Goal: Task Accomplishment & Management: Use online tool/utility

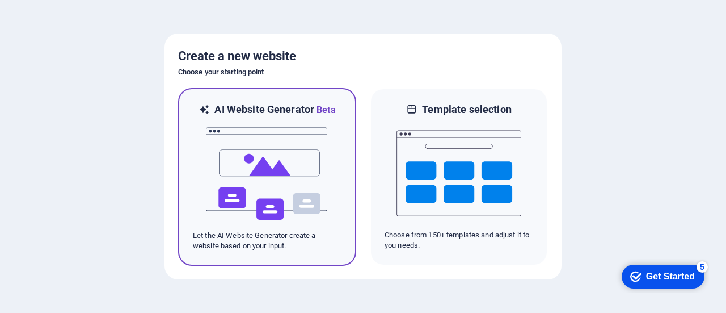
click at [296, 149] on img at bounding box center [267, 173] width 125 height 113
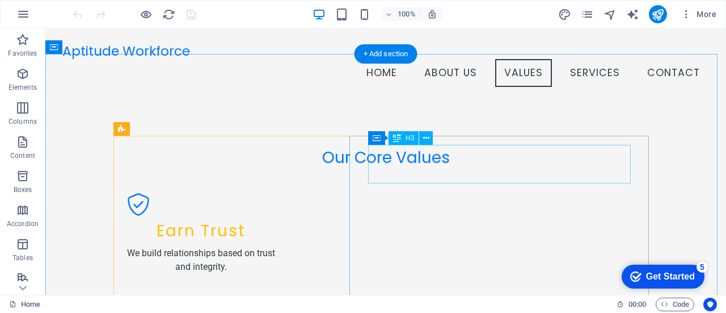
scroll to position [737, 0]
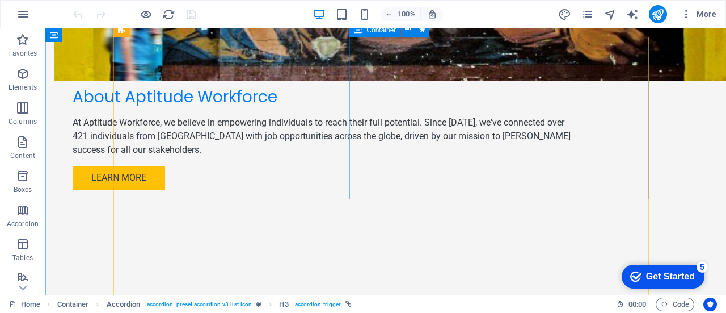
scroll to position [908, 0]
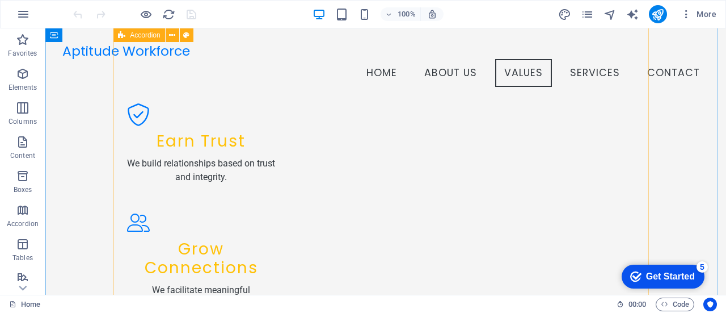
scroll to position [850, 0]
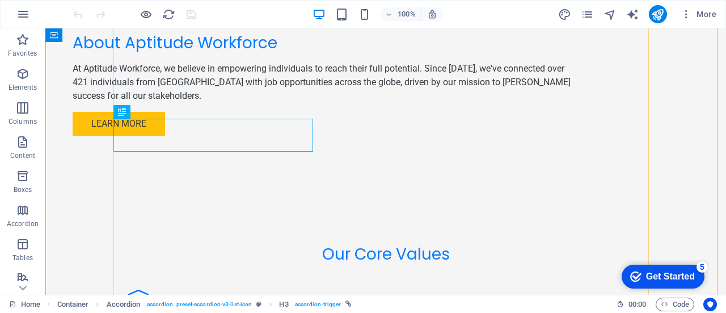
scroll to position [964, 0]
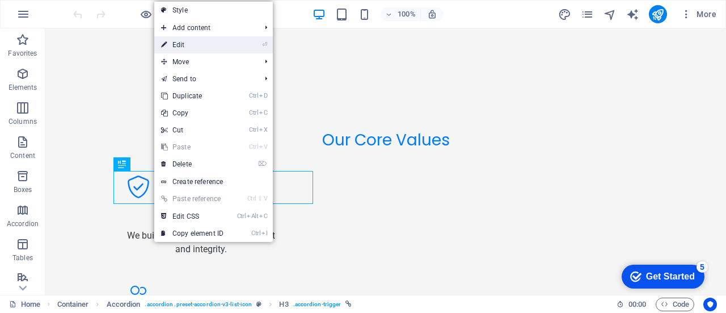
click at [0, 0] on link "⏎ Edit" at bounding box center [0, 0] width 0 height 0
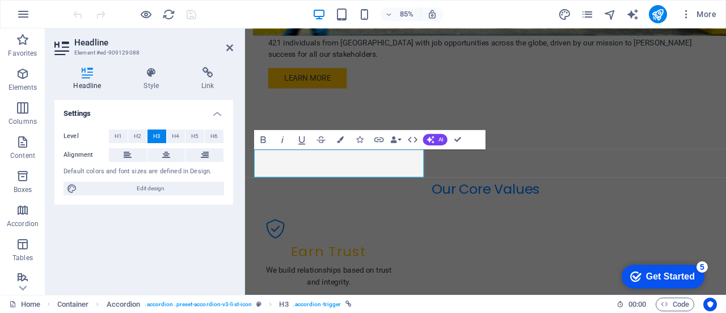
scroll to position [1004, 0]
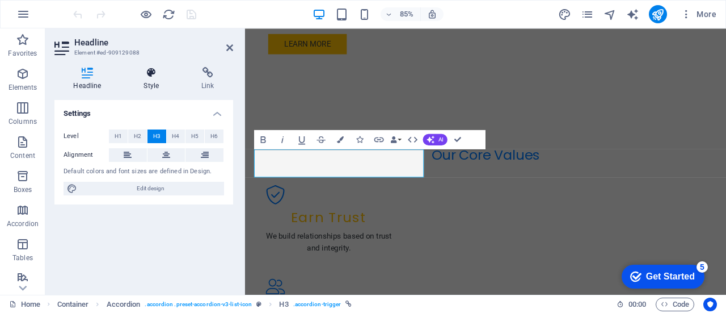
click at [159, 75] on icon at bounding box center [151, 72] width 53 height 11
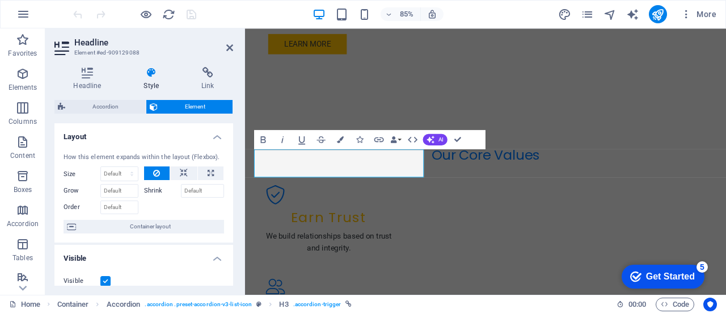
click at [154, 193] on label "Shrink" at bounding box center [162, 191] width 37 height 14
click at [181, 193] on input "Shrink" at bounding box center [203, 191] width 44 height 14
click at [182, 175] on icon at bounding box center [184, 173] width 8 height 14
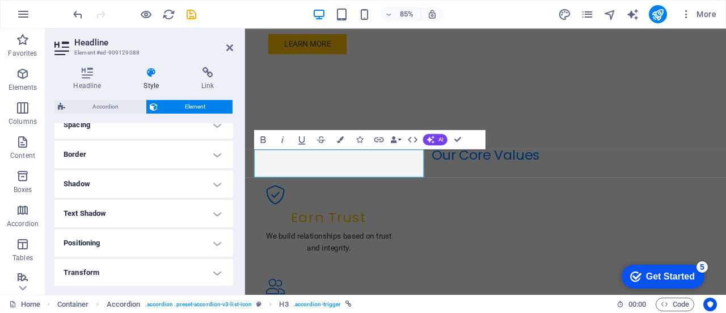
scroll to position [284, 0]
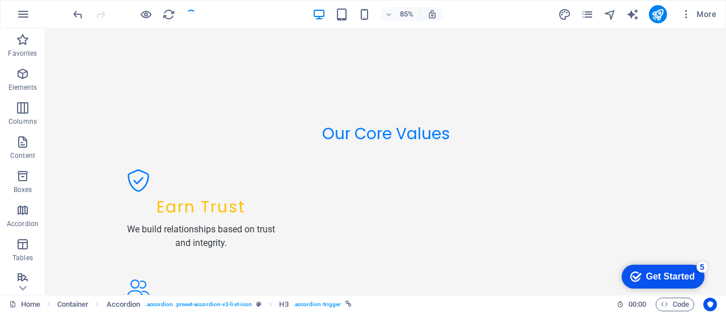
scroll to position [964, 0]
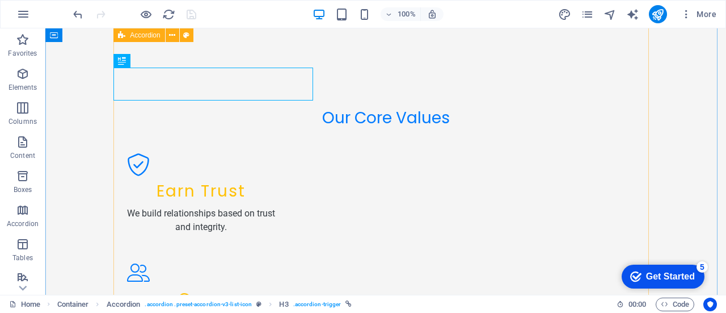
scroll to position [1077, 0]
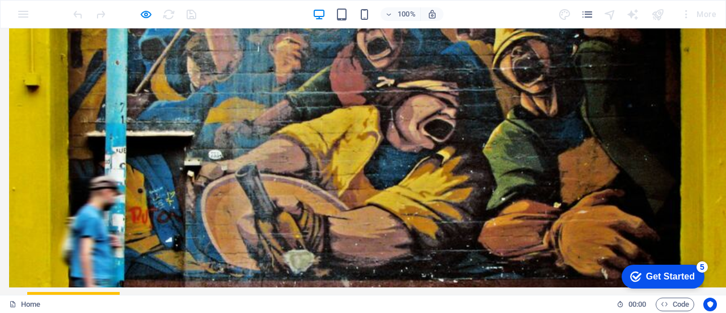
scroll to position [453, 0]
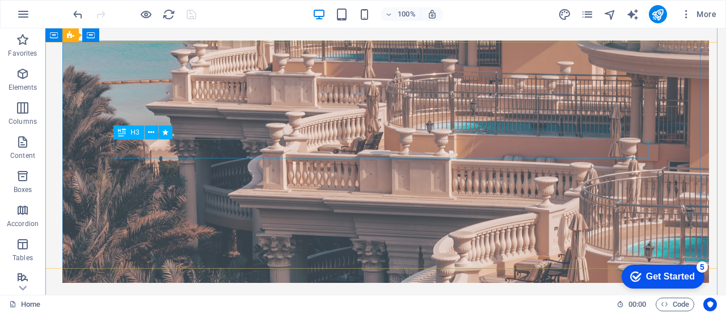
scroll to position [0, 0]
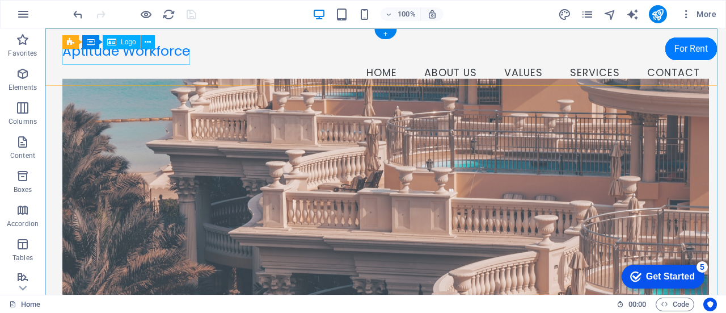
click at [163, 53] on div "Aptitude Workforce" at bounding box center [385, 51] width 647 height 16
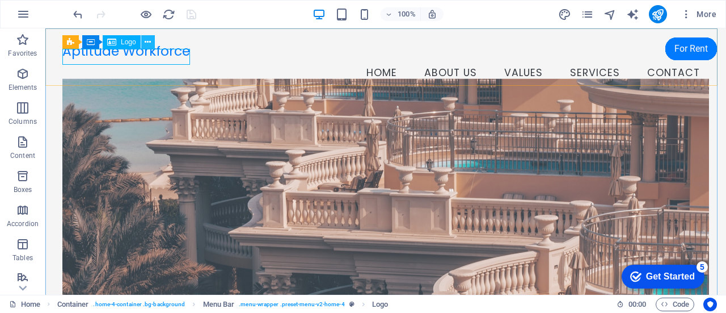
click at [149, 43] on icon at bounding box center [148, 42] width 6 height 12
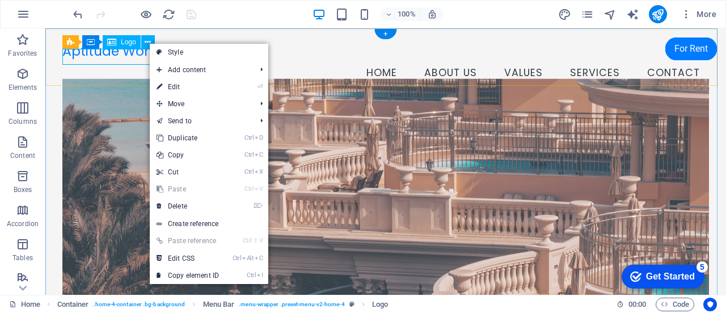
click at [117, 53] on div "Aptitude Workforce" at bounding box center [385, 51] width 647 height 16
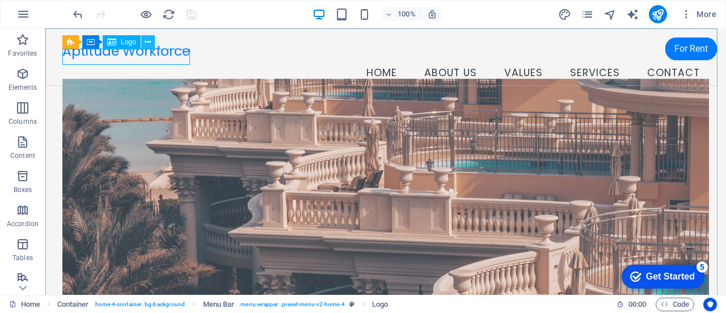
click at [146, 41] on icon at bounding box center [148, 42] width 6 height 12
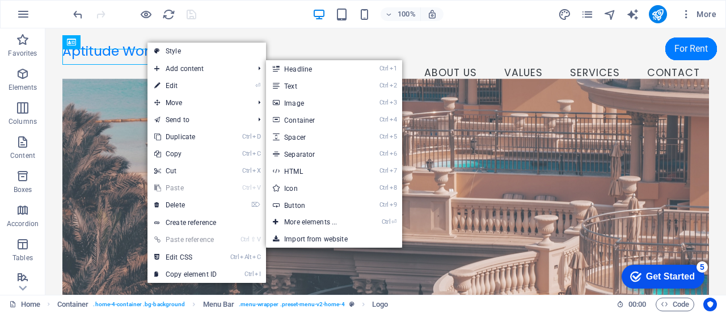
click at [191, 84] on link "⏎ Edit" at bounding box center [185, 85] width 76 height 17
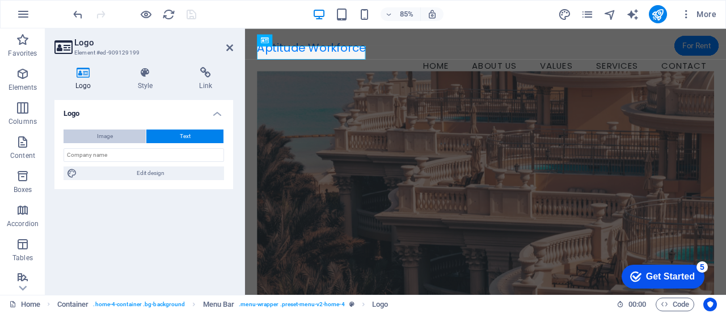
click at [101, 137] on span "Image" at bounding box center [105, 136] width 16 height 14
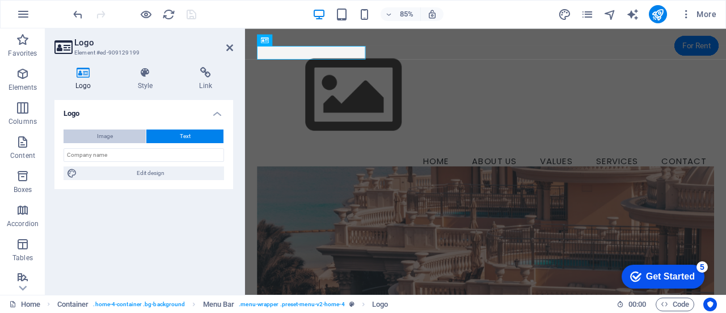
select select "DISABLED_OPTION_VALUE"
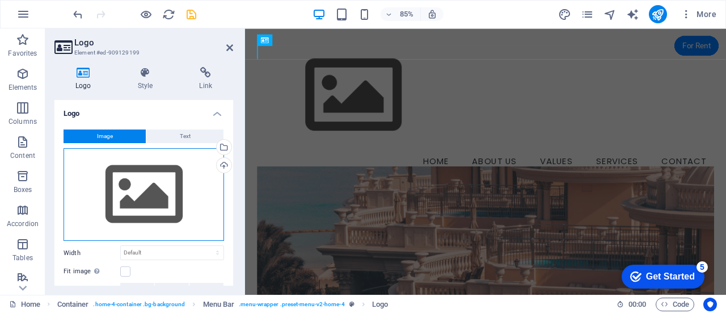
click at [136, 163] on div "Drag files here, click to choose files or select files from Files or our free s…" at bounding box center [144, 194] width 161 height 93
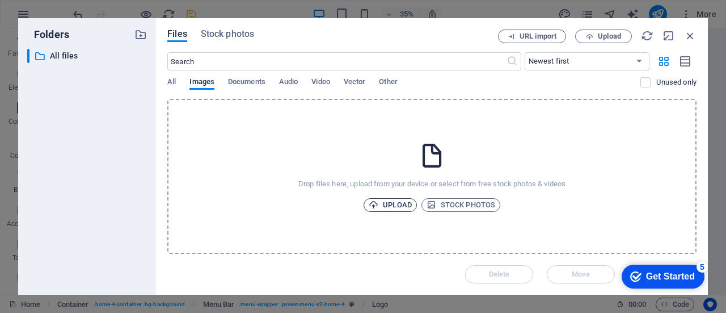
click at [404, 205] on span "Upload" at bounding box center [390, 205] width 43 height 14
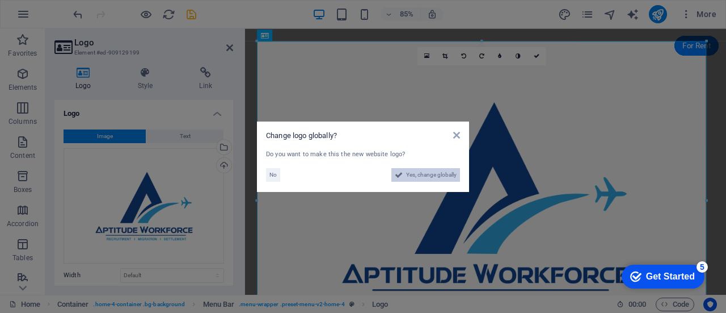
click at [442, 176] on span "Yes, change globally" at bounding box center [431, 175] width 50 height 14
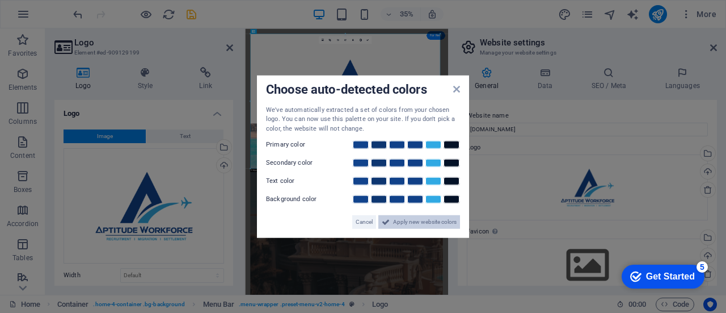
click at [421, 220] on span "Apply new website colors" at bounding box center [425, 222] width 64 height 14
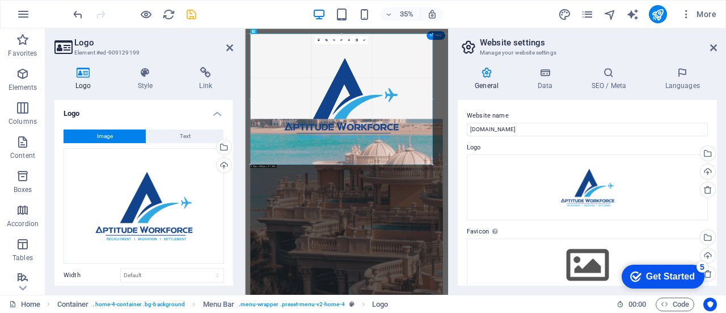
drag, startPoint x: 439, startPoint y: 167, endPoint x: 416, endPoint y: 123, distance: 50.0
type input "918"
select select "px"
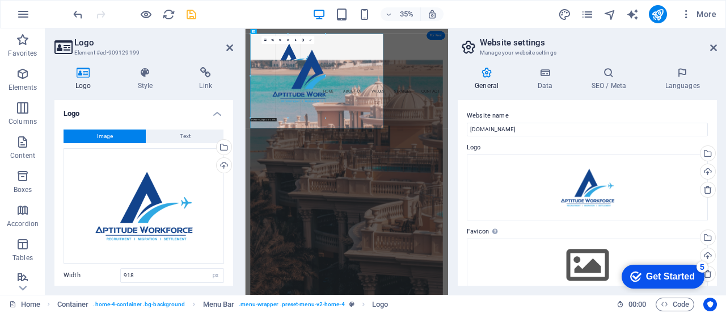
drag, startPoint x: 340, startPoint y: 32, endPoint x: 354, endPoint y: 250, distance: 217.7
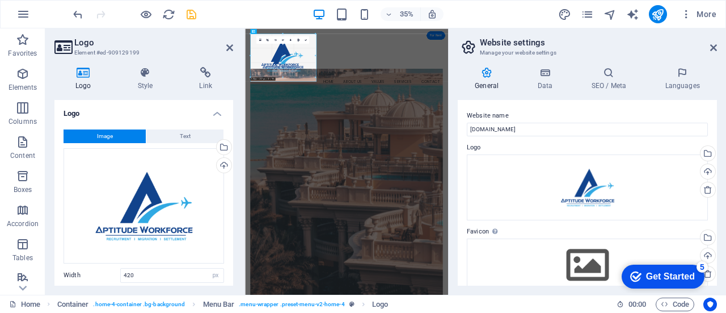
drag, startPoint x: 333, startPoint y: 94, endPoint x: 265, endPoint y: 35, distance: 89.7
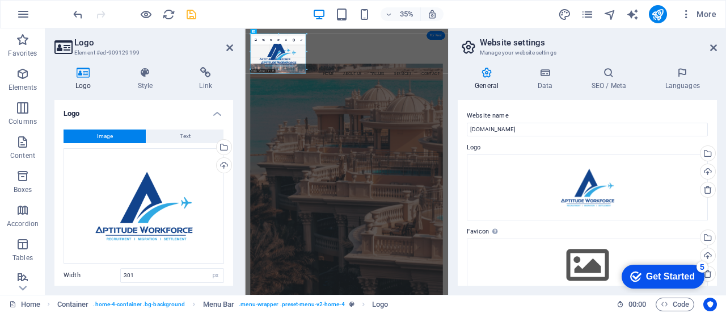
drag, startPoint x: 310, startPoint y: 75, endPoint x: 280, endPoint y: 53, distance: 37.2
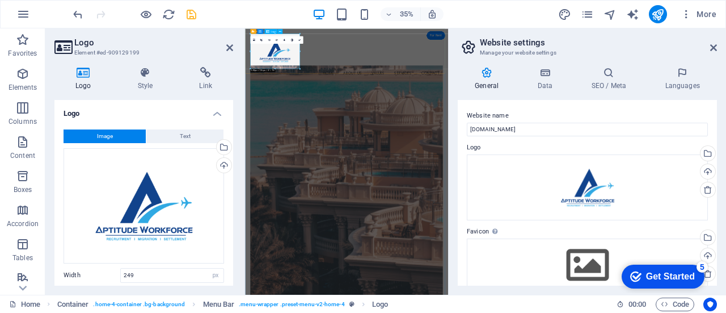
drag, startPoint x: 544, startPoint y: 95, endPoint x: 343, endPoint y: 89, distance: 200.9
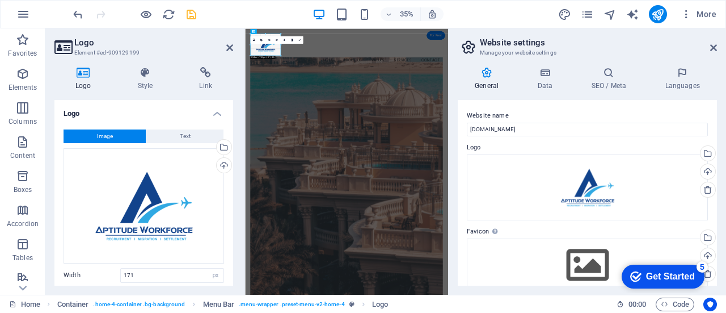
drag, startPoint x: 283, startPoint y: 57, endPoint x: 75, endPoint y: 52, distance: 207.7
type input "153"
click at [260, 39] on icon at bounding box center [261, 40] width 2 height 2
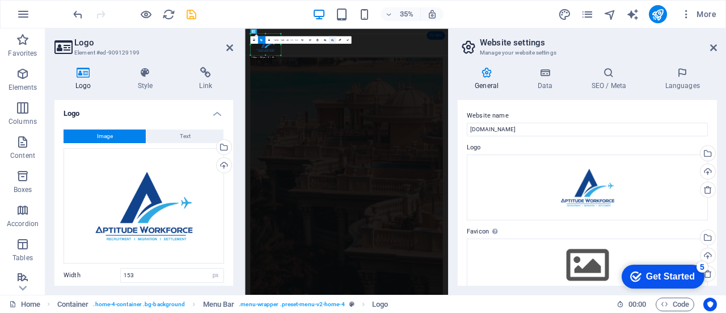
click at [331, 40] on icon at bounding box center [332, 40] width 2 height 2
click at [324, 40] on icon at bounding box center [325, 40] width 2 height 2
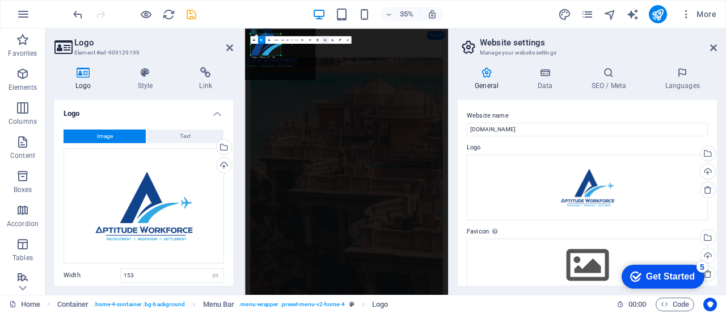
click at [324, 40] on icon at bounding box center [325, 40] width 2 height 2
click at [329, 39] on link at bounding box center [331, 39] width 7 height 7
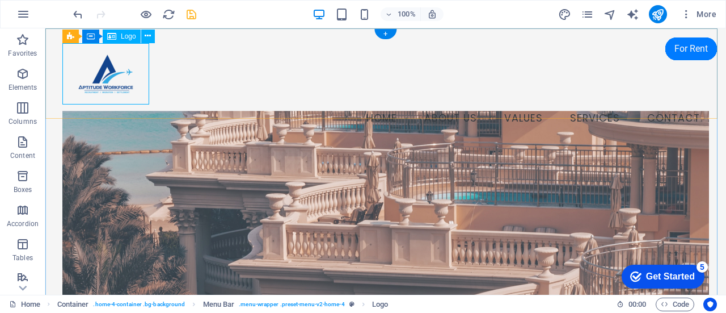
click at [120, 77] on div at bounding box center [385, 73] width 647 height 61
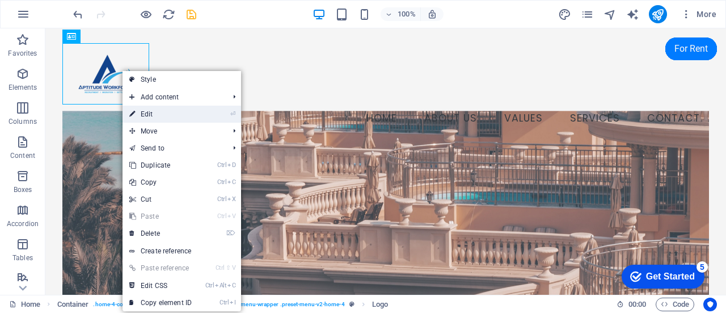
click at [159, 113] on link "⏎ Edit" at bounding box center [161, 114] width 76 height 17
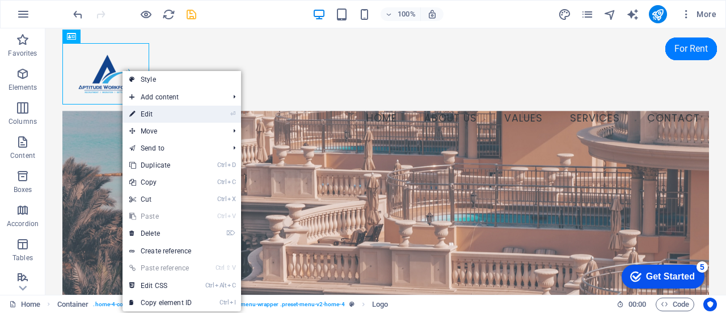
select select "px"
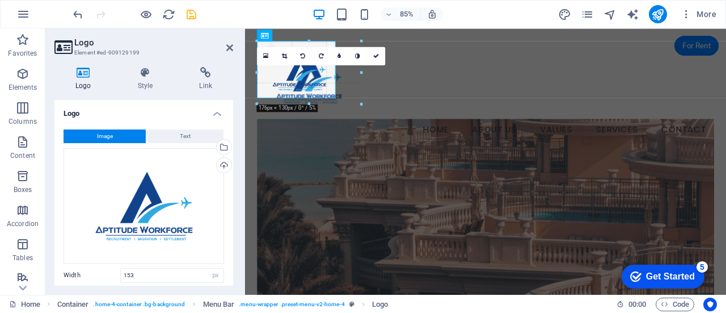
drag, startPoint x: 332, startPoint y: 94, endPoint x: 365, endPoint y: 123, distance: 44.2
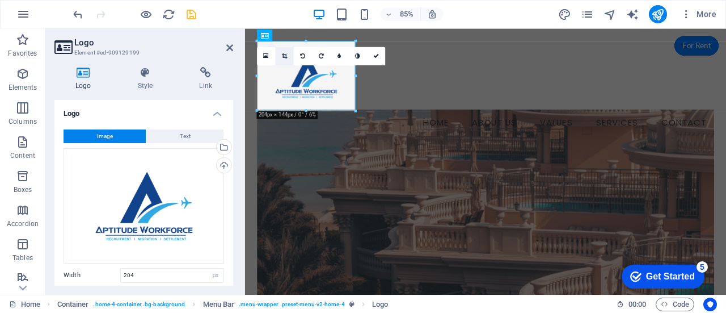
click at [284, 57] on icon at bounding box center [284, 56] width 5 height 6
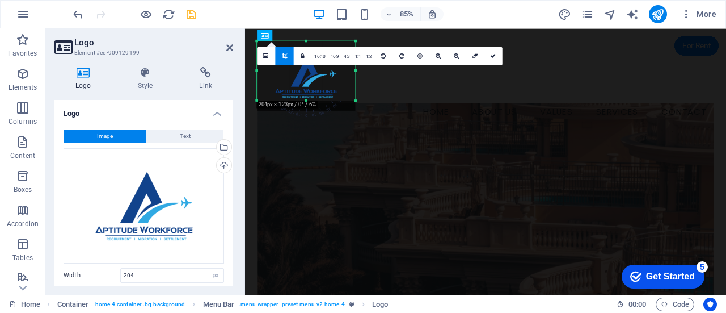
drag, startPoint x: 306, startPoint y: 111, endPoint x: 307, endPoint y: 98, distance: 12.5
click at [307, 99] on div at bounding box center [306, 100] width 98 height 3
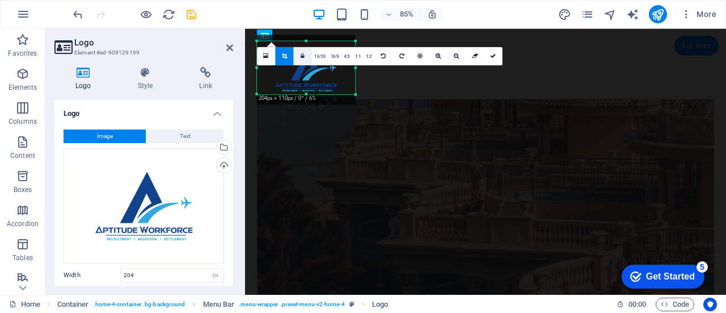
drag, startPoint x: 306, startPoint y: 40, endPoint x: 306, endPoint y: 47, distance: 7.4
click at [306, 47] on div "180 170 160 150 140 130 120 110 100 90 80 70 60 50 40 30 20 10 0 -10 -20 -30 -4…" at bounding box center [306, 67] width 98 height 53
drag, startPoint x: 355, startPoint y: 66, endPoint x: 337, endPoint y: 68, distance: 18.2
click at [337, 68] on div "180 170 160 150 140 130 120 110 100 90 80 70 60 50 40 30 20 10 0 -10 -20 -30 -4…" at bounding box center [298, 67] width 83 height 53
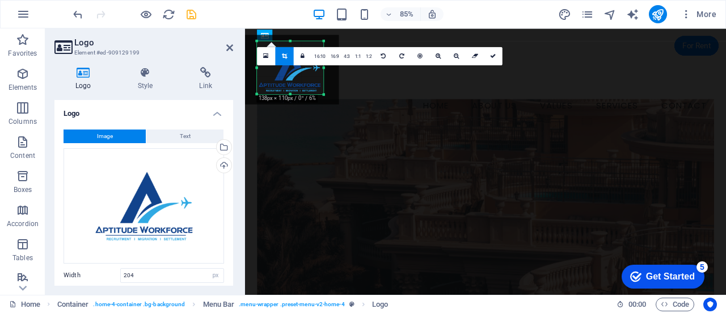
drag, startPoint x: 259, startPoint y: 68, endPoint x: 278, endPoint y: 70, distance: 19.4
click at [278, 70] on div "180 170 160 150 140 130 120 110 100 90 80 70 60 50 40 30 20 10 0 -10 -20 -30 -4…" at bounding box center [290, 67] width 66 height 53
click at [256, 68] on div at bounding box center [257, 67] width 3 height 53
drag, startPoint x: 292, startPoint y: 40, endPoint x: 296, endPoint y: 45, distance: 6.8
click at [296, 45] on div "180 170 160 150 140 130 120 110 100 90 80 70 60 50 40 30 20 10 0 -10 -20 -30 -4…" at bounding box center [290, 65] width 66 height 49
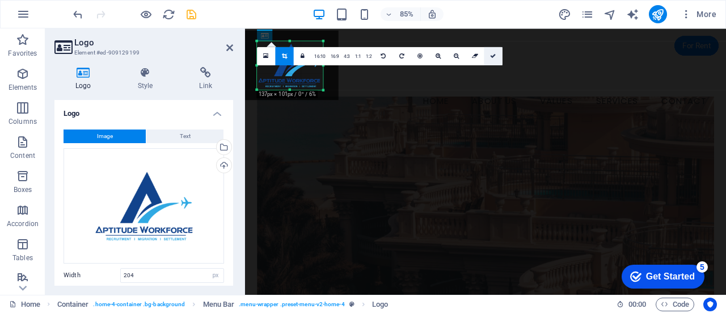
click at [491, 56] on icon at bounding box center [494, 56] width 6 height 6
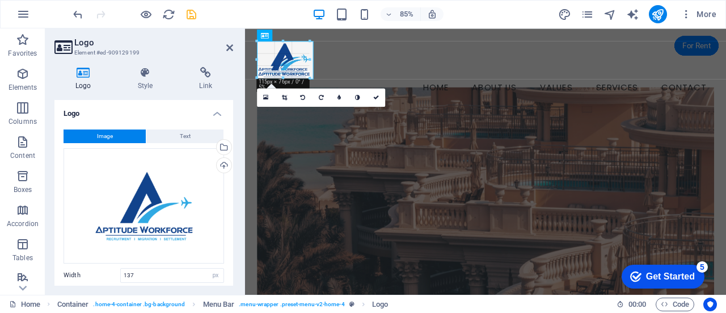
drag, startPoint x: 324, startPoint y: 88, endPoint x: 305, endPoint y: 71, distance: 26.1
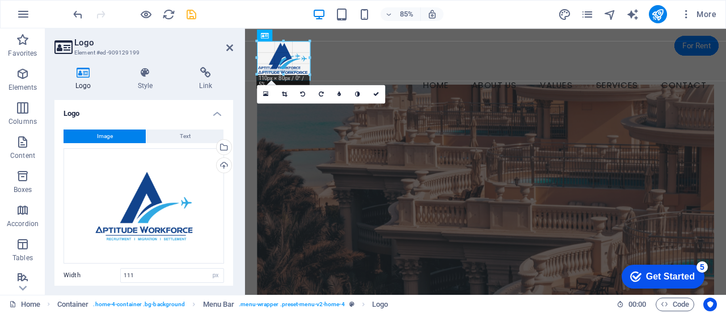
drag, startPoint x: 311, startPoint y: 81, endPoint x: 300, endPoint y: 69, distance: 16.5
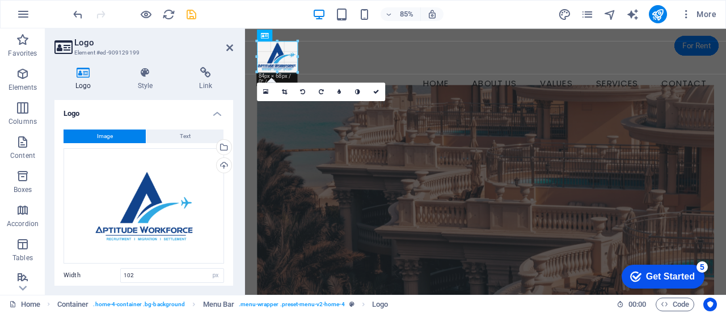
drag, startPoint x: 307, startPoint y: 78, endPoint x: 295, endPoint y: 64, distance: 19.3
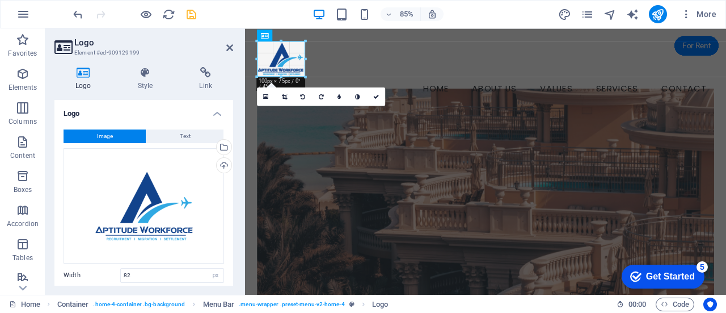
drag, startPoint x: 297, startPoint y: 70, endPoint x: 304, endPoint y: 75, distance: 8.9
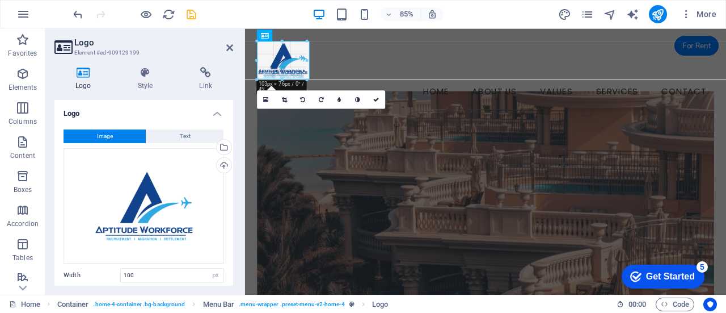
drag, startPoint x: 306, startPoint y: 77, endPoint x: 311, endPoint y: 80, distance: 5.8
type input "109"
click at [379, 96] on icon at bounding box center [376, 99] width 6 height 6
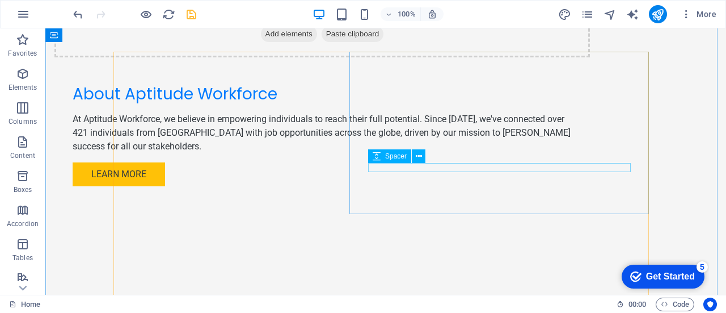
scroll to position [908, 0]
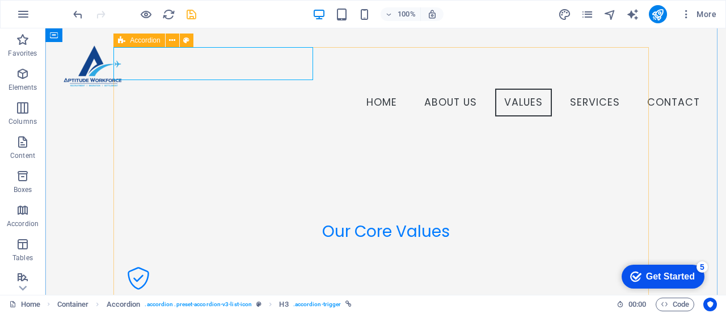
scroll to position [728, 0]
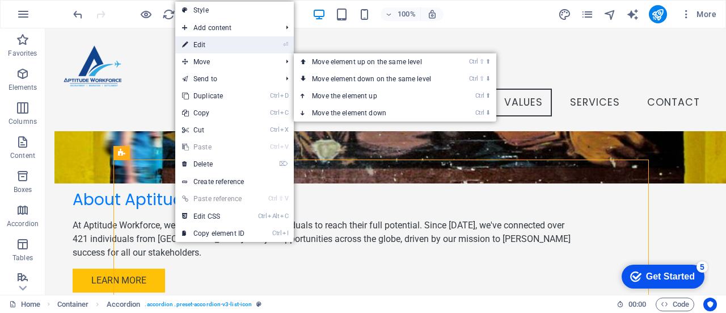
drag, startPoint x: 225, startPoint y: 50, endPoint x: 32, endPoint y: 57, distance: 193.0
click at [225, 50] on link "⏎ Edit" at bounding box center [213, 44] width 76 height 17
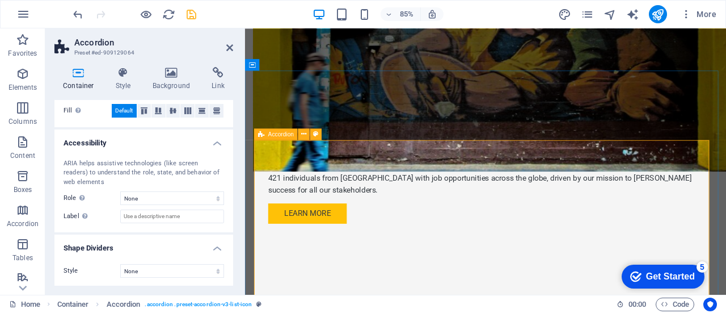
scroll to position [947, 0]
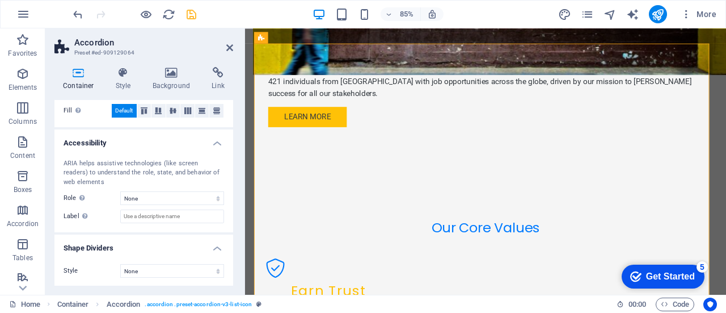
click at [174, 65] on div "Container Style Background Link Size Height Default px rem % vh vw Min. height …" at bounding box center [143, 176] width 197 height 237
click at [174, 71] on icon at bounding box center [171, 72] width 55 height 11
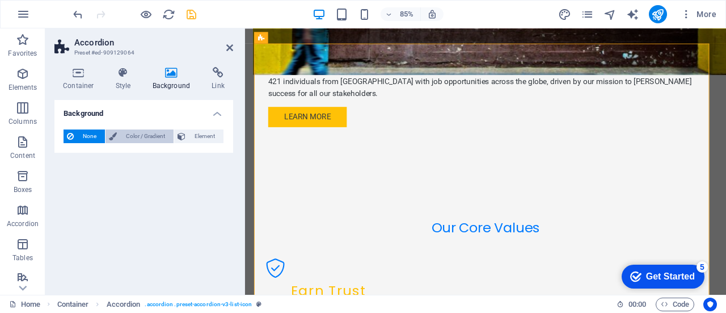
click at [141, 141] on span "Color / Gradient" at bounding box center [145, 136] width 50 height 14
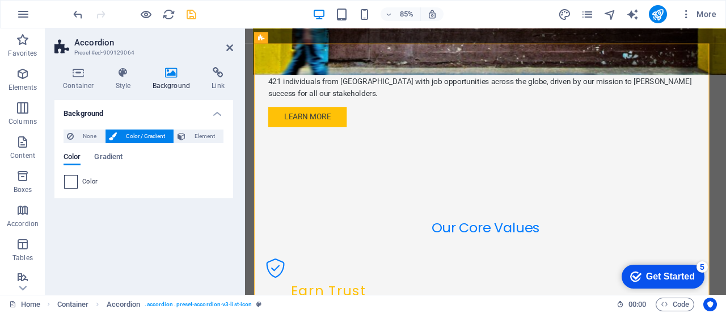
click at [71, 184] on span at bounding box center [71, 181] width 12 height 12
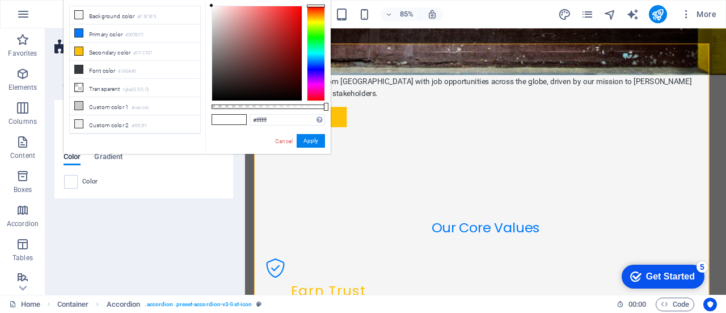
type input "#951f1f"
click at [282, 45] on div at bounding box center [257, 53] width 90 height 94
click at [292, 141] on link "Cancel" at bounding box center [284, 141] width 20 height 9
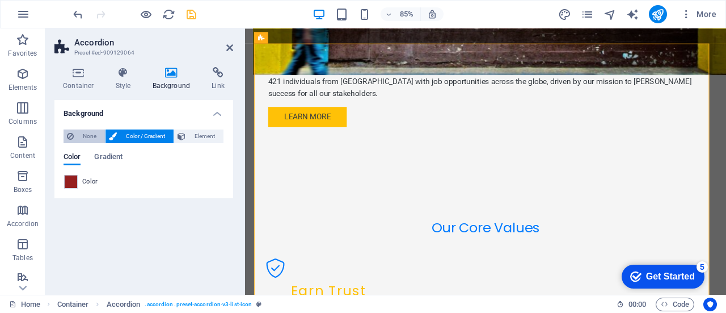
click at [76, 136] on button "None" at bounding box center [84, 136] width 41 height 14
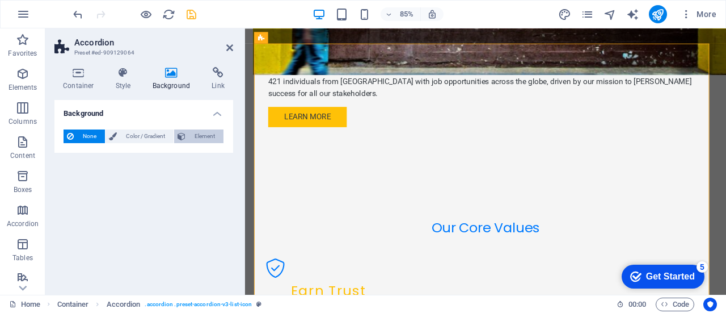
click at [189, 132] on span "Element" at bounding box center [204, 136] width 31 height 14
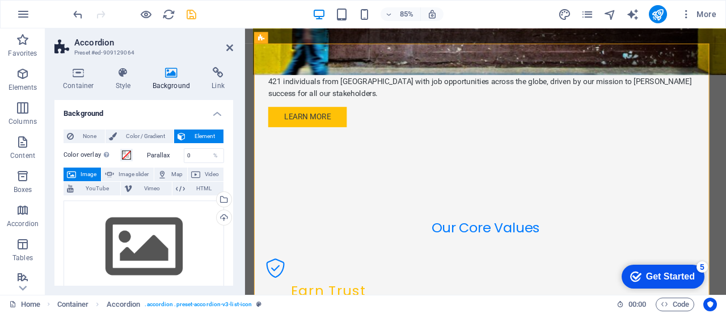
scroll to position [1118, 0]
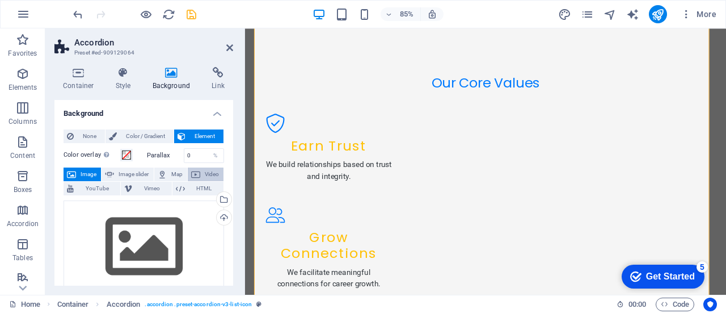
click at [198, 174] on icon at bounding box center [195, 174] width 9 height 14
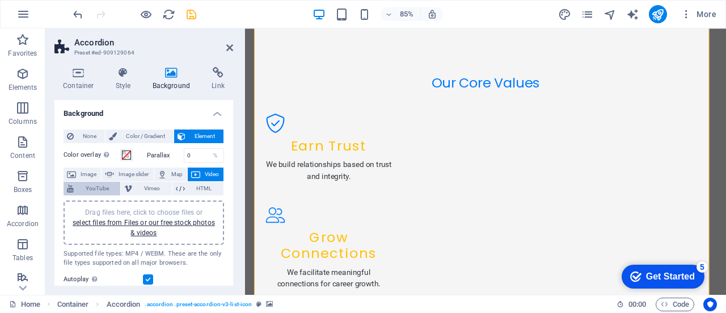
click at [99, 191] on span "YouTube" at bounding box center [97, 189] width 40 height 14
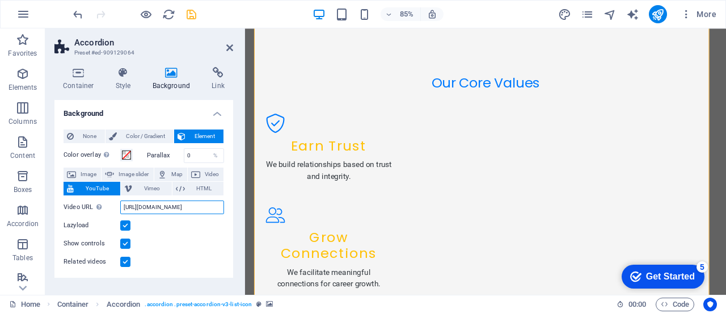
click at [154, 204] on input "[URL][DOMAIN_NAME]" at bounding box center [172, 207] width 104 height 14
paste input "[DOMAIN_NAME][URL]"
type input "[URL][DOMAIN_NAME]"
click at [208, 229] on div "Lazyload" at bounding box center [144, 225] width 161 height 14
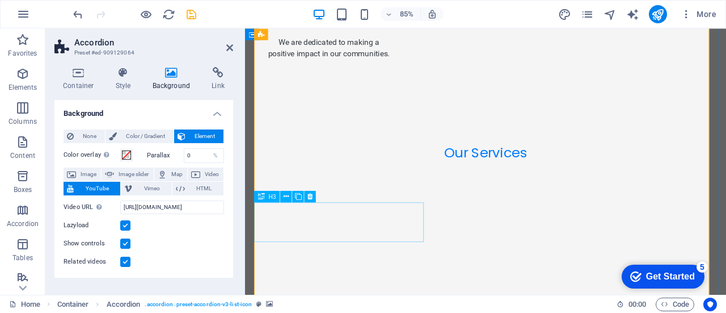
scroll to position [1628, 0]
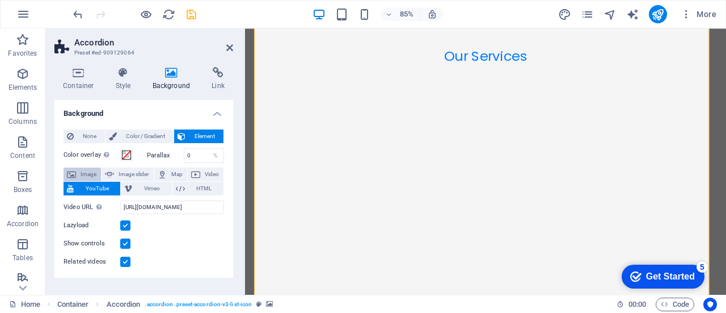
click at [82, 171] on span "Image" at bounding box center [88, 174] width 18 height 14
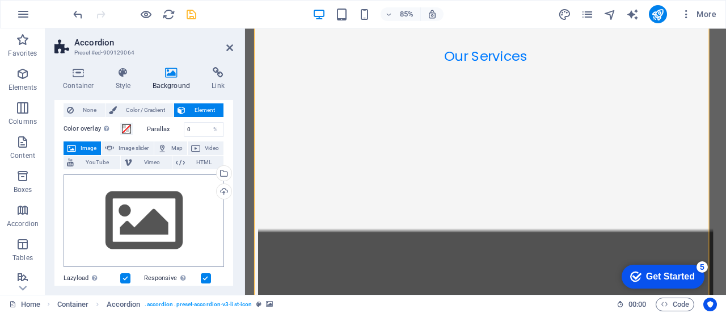
scroll to position [57, 0]
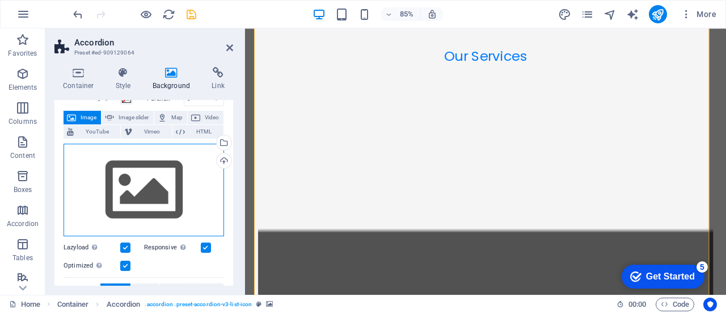
click at [145, 189] on div "Drag files here, click to choose files or select files from Files or our free s…" at bounding box center [144, 190] width 161 height 93
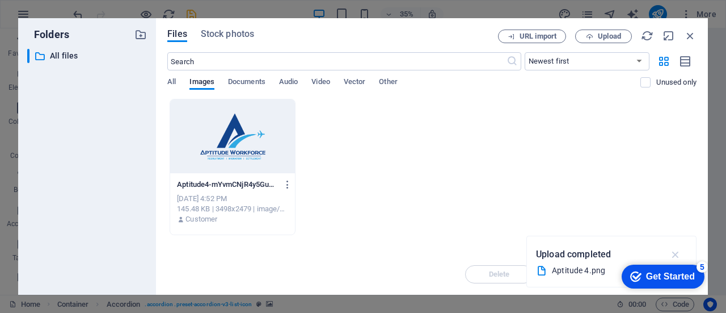
click at [678, 255] on icon "button" at bounding box center [675, 254] width 13 height 12
click at [598, 39] on span "Upload" at bounding box center [609, 36] width 23 height 7
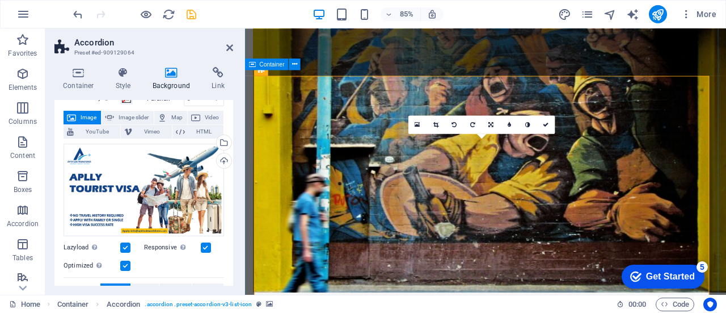
scroll to position [834, 0]
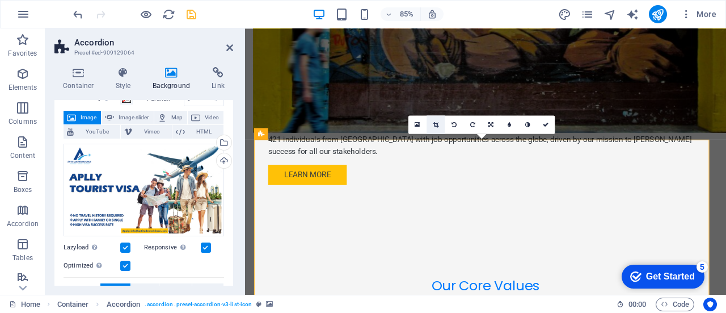
click at [438, 128] on link at bounding box center [436, 124] width 18 height 18
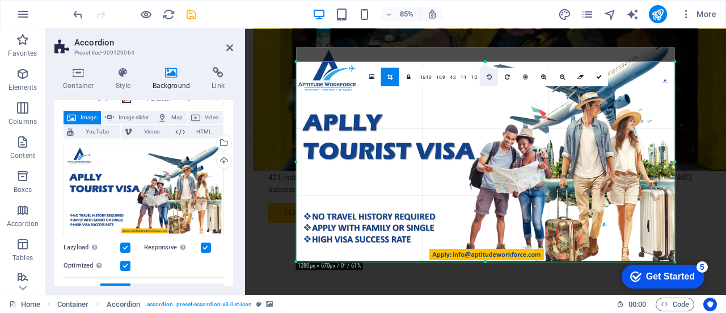
drag, startPoint x: 487, startPoint y: 54, endPoint x: 486, endPoint y: 71, distance: 17.0
click at [486, 71] on div "180 170 160 150 140 130 120 110 100 90 80 70 60 50 40 30 20 10 0 -10 -20 -30 -4…" at bounding box center [485, 162] width 378 height 200
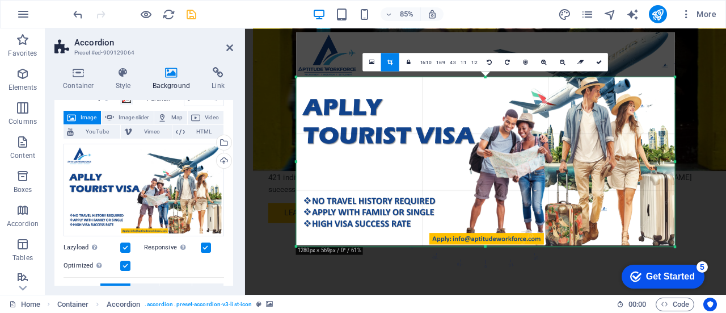
drag, startPoint x: 486, startPoint y: 62, endPoint x: 492, endPoint y: 98, distance: 36.3
click at [492, 98] on div "180 170 160 150 140 130 120 110 100 90 80 70 60 50 40 30 20 10 0 -10 -20 -30 -4…" at bounding box center [485, 161] width 378 height 169
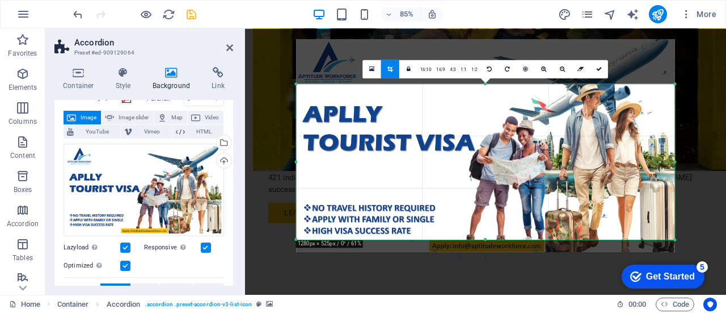
drag, startPoint x: 484, startPoint y: 246, endPoint x: 487, endPoint y: 231, distance: 15.5
click at [487, 231] on div "180 170 160 150 140 130 120 110 100 90 80 70 60 50 40 30 20 10 0 -10 -20 -30 -4…" at bounding box center [485, 161] width 378 height 155
click at [601, 75] on link at bounding box center [599, 69] width 18 height 18
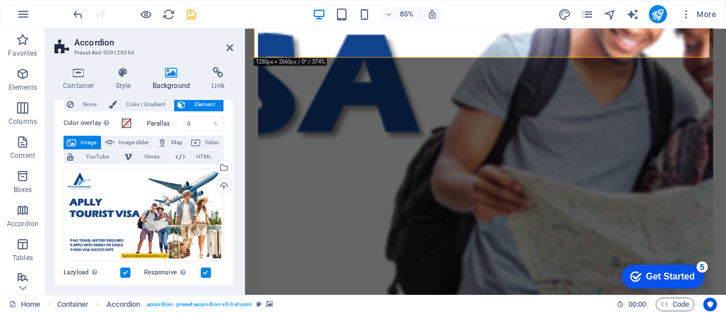
scroll to position [0, 0]
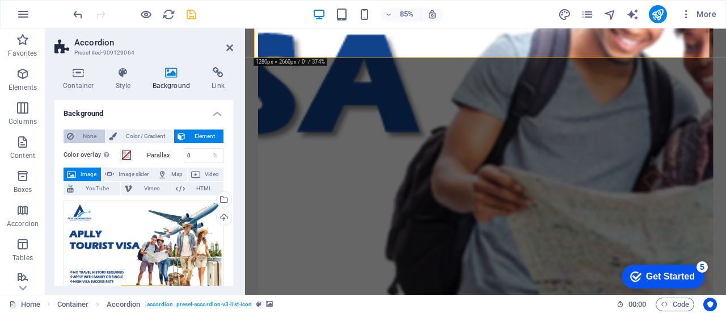
click at [74, 132] on button "None" at bounding box center [84, 136] width 41 height 14
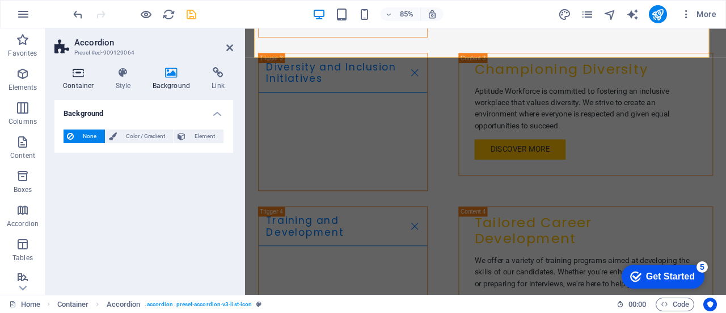
click at [77, 77] on icon at bounding box center [78, 72] width 48 height 11
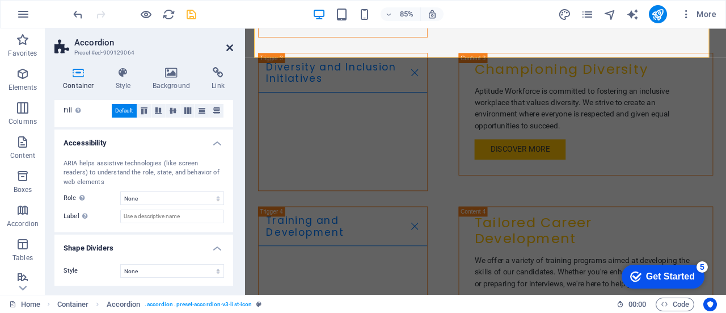
click at [228, 52] on icon at bounding box center [229, 47] width 7 height 9
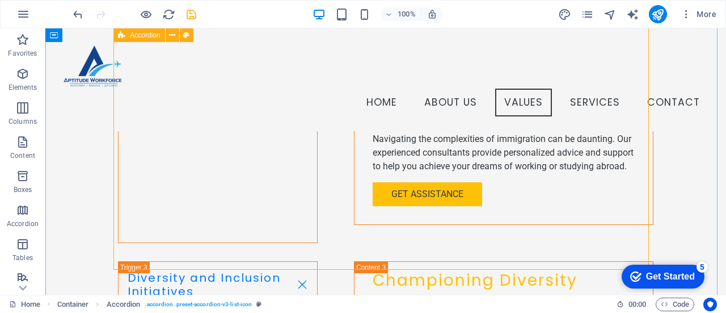
scroll to position [1711, 0]
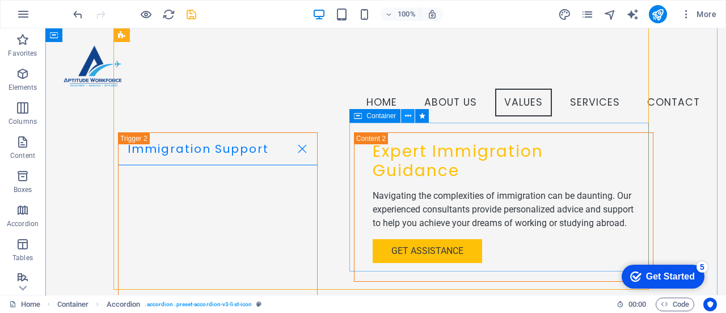
click at [411, 116] on button at bounding box center [408, 116] width 14 height 14
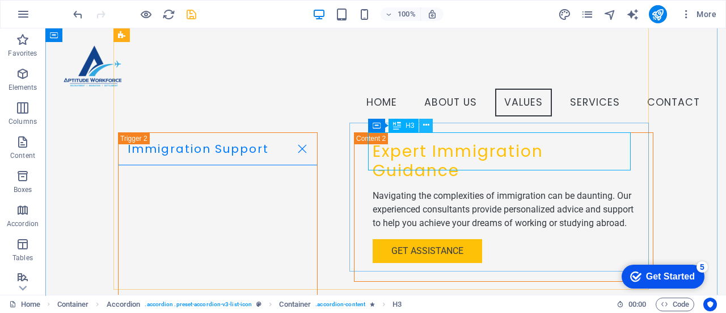
click at [428, 128] on icon at bounding box center [426, 125] width 6 height 12
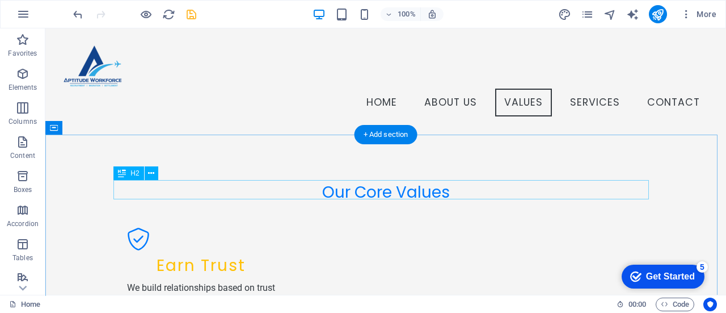
scroll to position [672, 0]
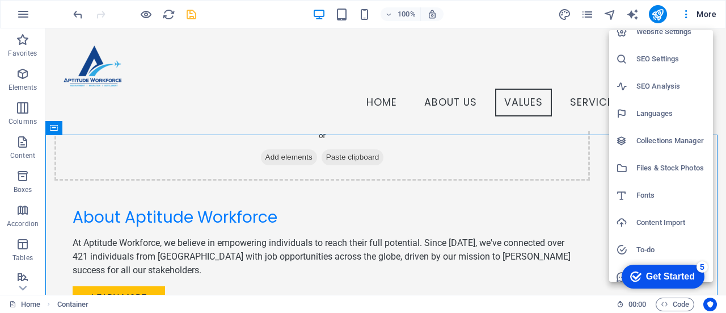
scroll to position [0, 0]
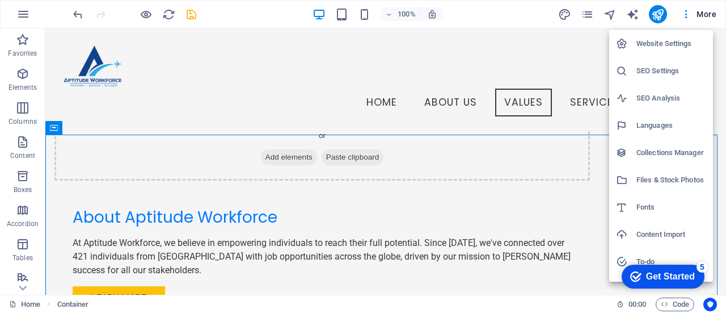
click at [591, 16] on div at bounding box center [363, 156] width 726 height 313
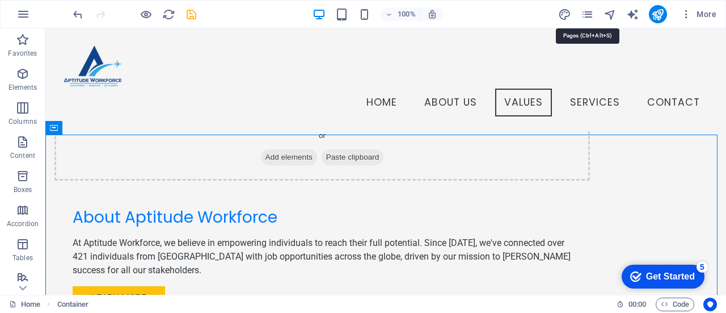
click at [584, 16] on icon "pages" at bounding box center [587, 14] width 13 height 13
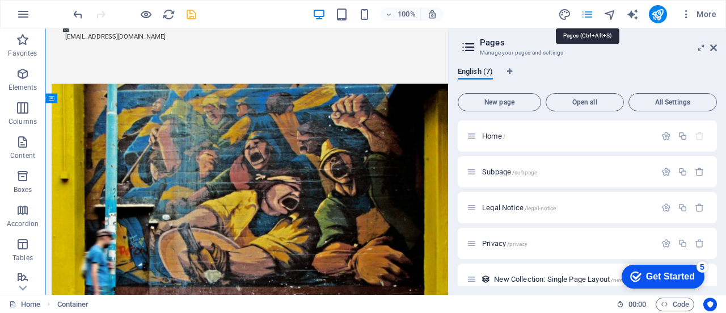
scroll to position [834, 0]
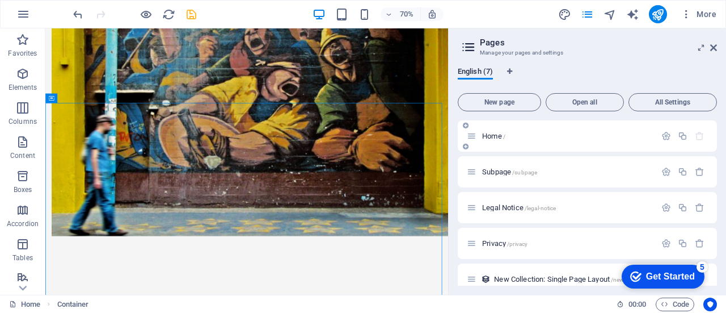
click at [488, 133] on span "Home /" at bounding box center [493, 136] width 23 height 9
click at [490, 138] on span "Home /" at bounding box center [493, 136] width 23 height 9
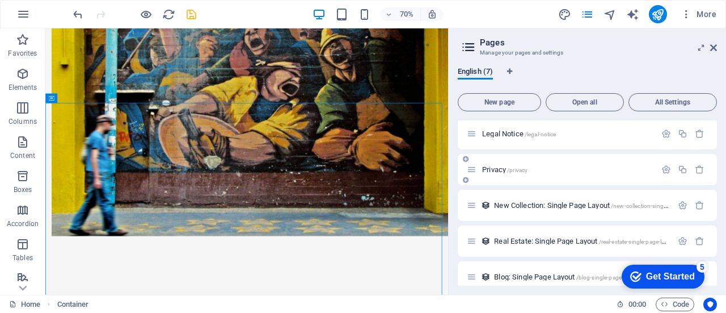
scroll to position [85, 0]
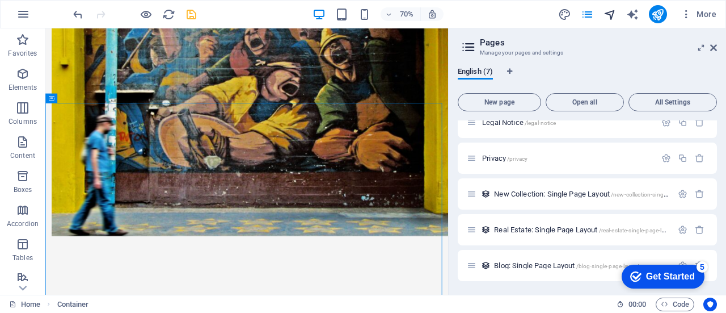
drag, startPoint x: 641, startPoint y: 19, endPoint x: 613, endPoint y: 15, distance: 28.6
click at [711, 51] on icon at bounding box center [713, 47] width 7 height 9
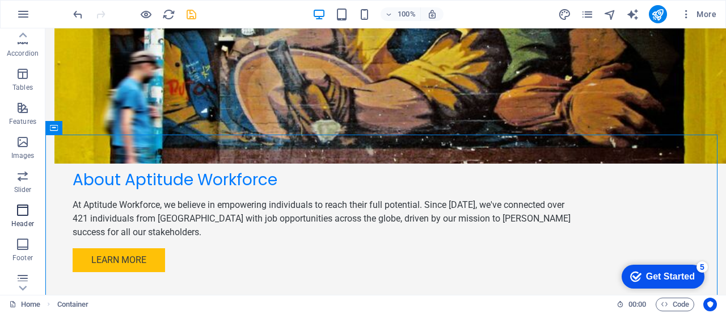
scroll to position [244, 0]
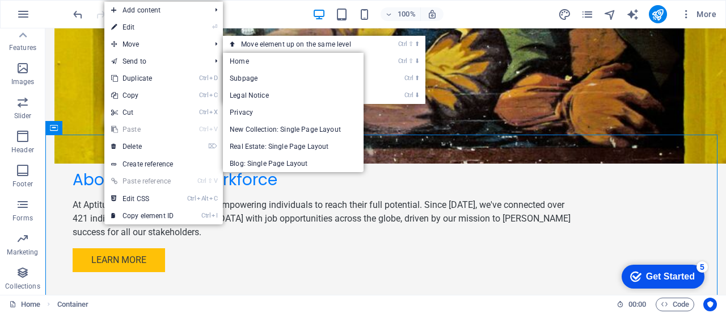
click at [159, 34] on link "⏎ Edit" at bounding box center [142, 27] width 76 height 17
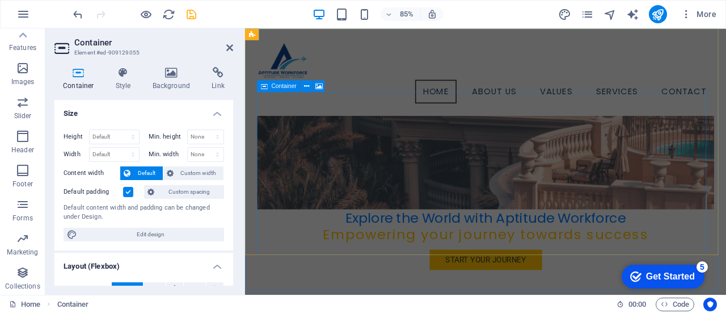
scroll to position [0, 0]
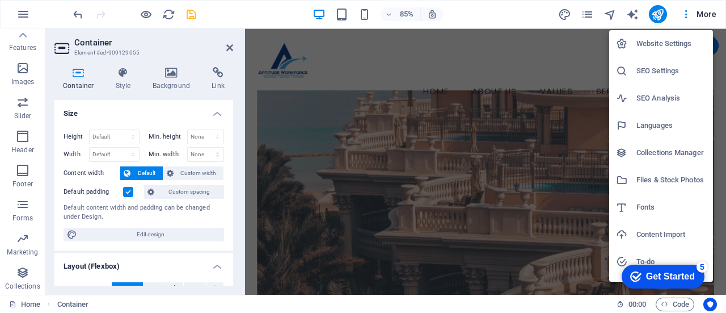
click at [669, 47] on h6 "Website Settings" at bounding box center [671, 44] width 70 height 14
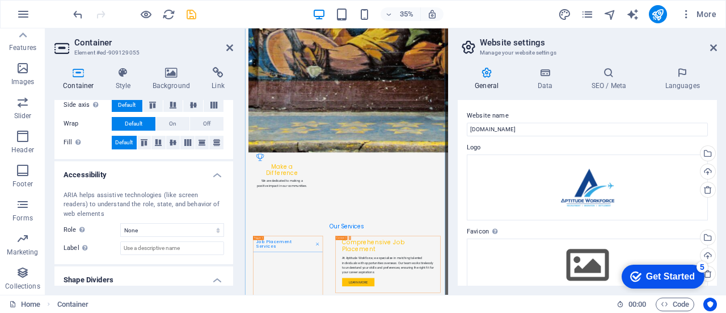
scroll to position [253, 0]
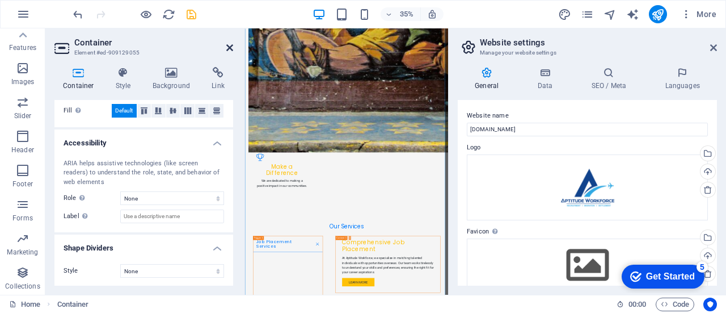
click at [229, 48] on icon at bounding box center [229, 47] width 7 height 9
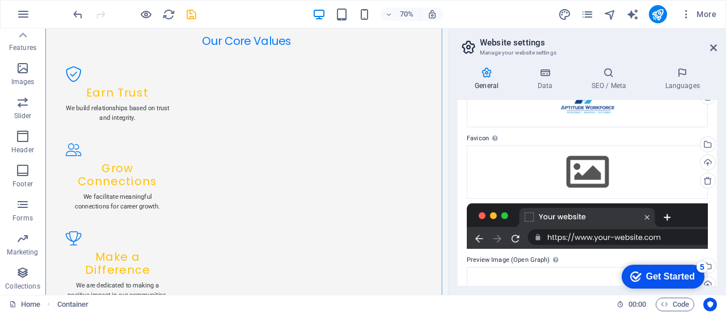
scroll to position [113, 0]
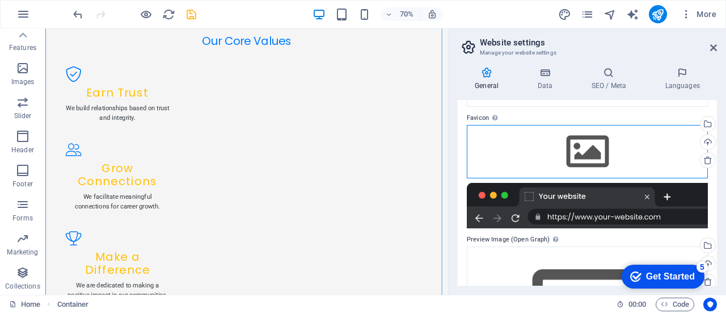
click at [584, 147] on div "Drag files here, click to choose files or select files from Files or our free s…" at bounding box center [587, 151] width 241 height 53
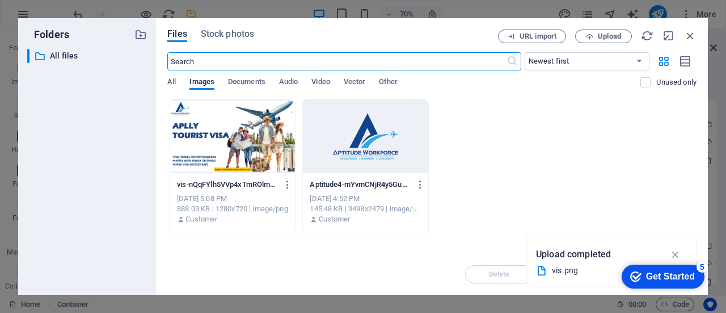
scroll to position [1860, 0]
click at [377, 125] on div at bounding box center [365, 136] width 125 height 74
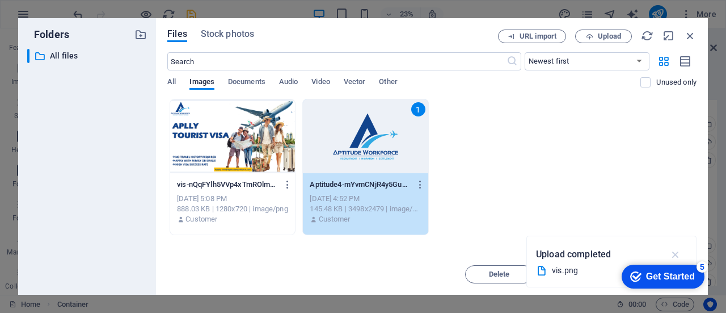
click at [677, 252] on icon "button" at bounding box center [675, 254] width 13 height 12
click at [420, 185] on icon "button" at bounding box center [420, 184] width 11 height 10
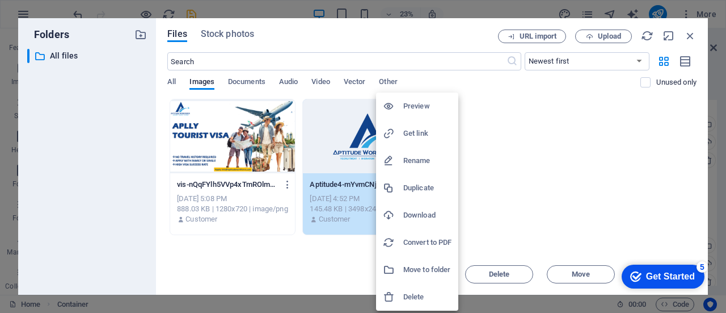
click at [531, 178] on div at bounding box center [363, 156] width 726 height 313
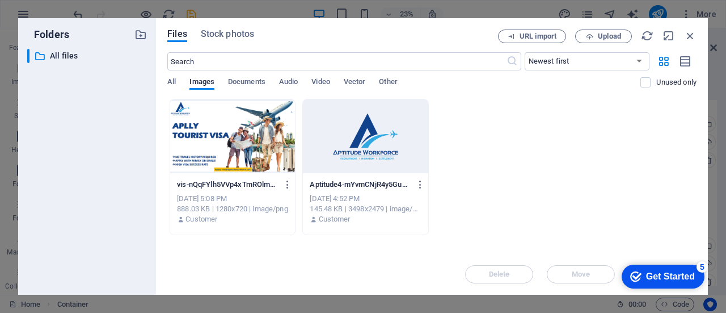
click at [387, 140] on div at bounding box center [365, 136] width 125 height 74
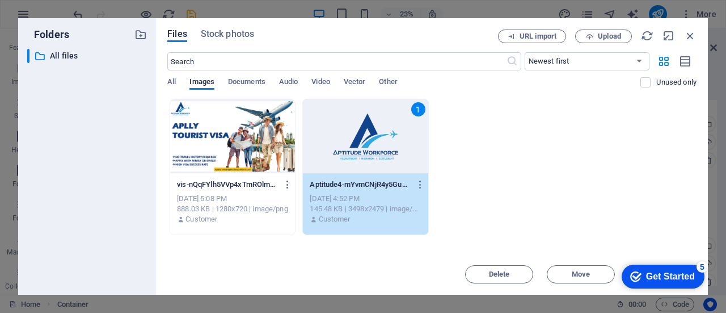
drag, startPoint x: 387, startPoint y: 140, endPoint x: 592, endPoint y: 221, distance: 220.6
click at [388, 139] on div "1" at bounding box center [365, 136] width 125 height 74
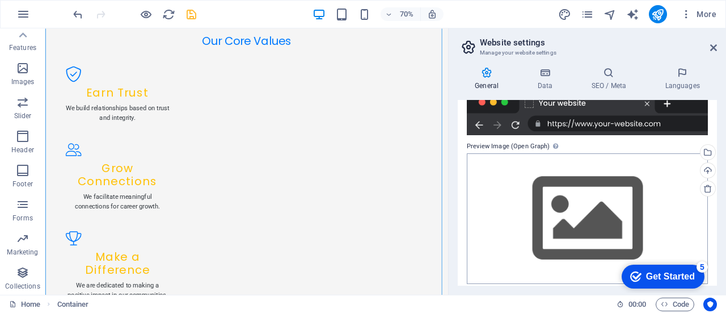
scroll to position [225, 0]
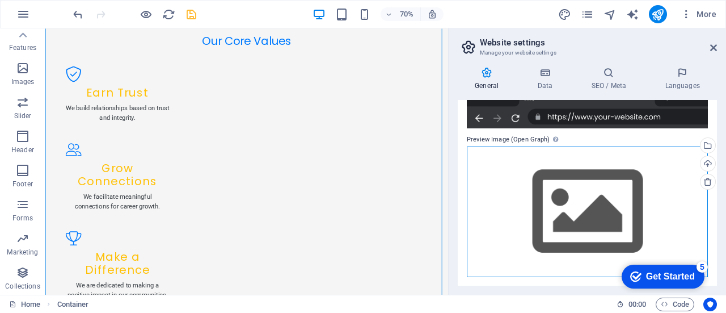
click at [570, 194] on div "Drag files here, click to choose files or select files from Files or our free s…" at bounding box center [587, 211] width 241 height 130
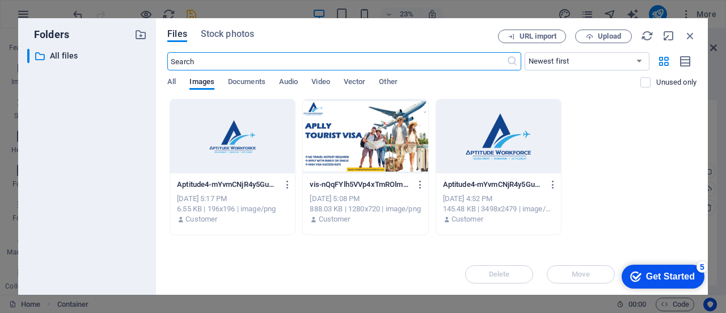
scroll to position [250, 0]
click at [497, 158] on div at bounding box center [498, 136] width 125 height 74
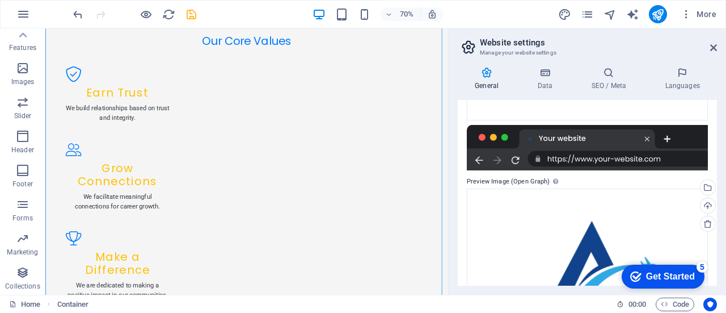
scroll to position [227, 0]
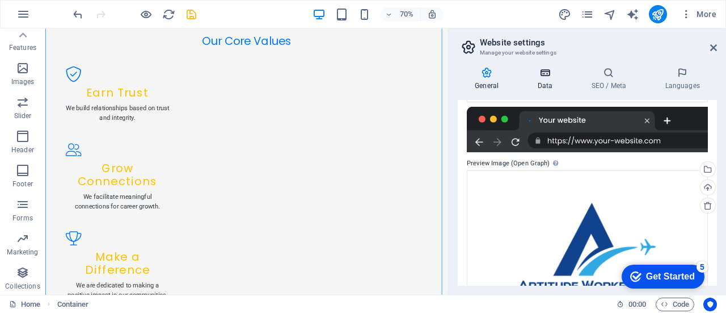
click at [551, 85] on h4 "Data" at bounding box center [547, 79] width 54 height 24
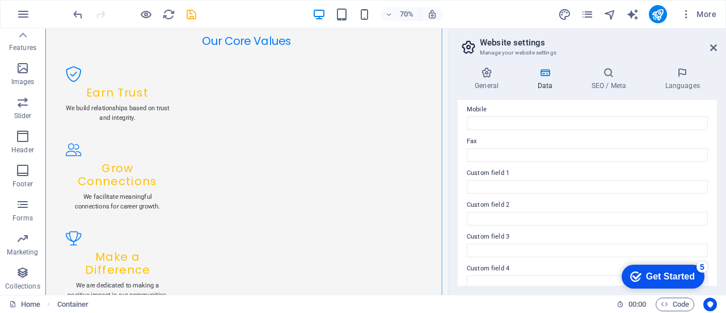
scroll to position [359, 0]
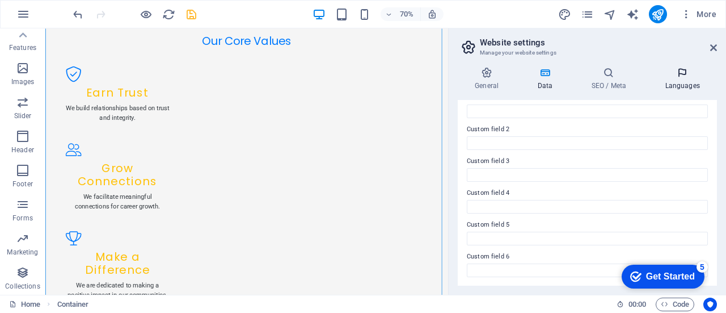
click at [689, 82] on h4 "Languages" at bounding box center [682, 79] width 69 height 24
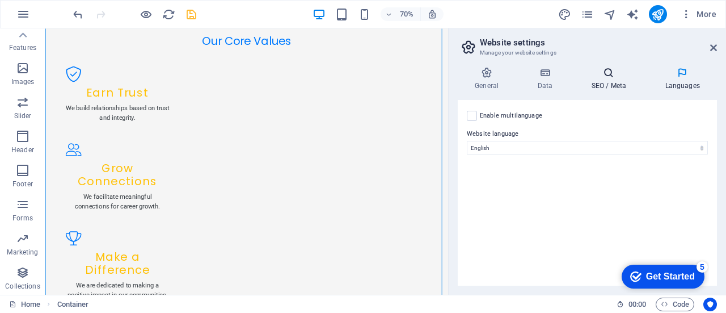
click at [612, 83] on h4 "SEO / Meta" at bounding box center [611, 79] width 74 height 24
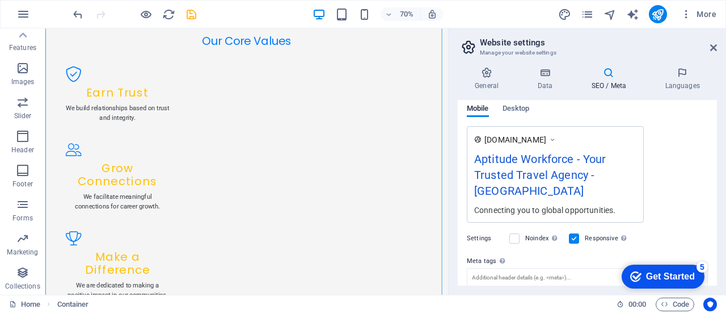
scroll to position [133, 0]
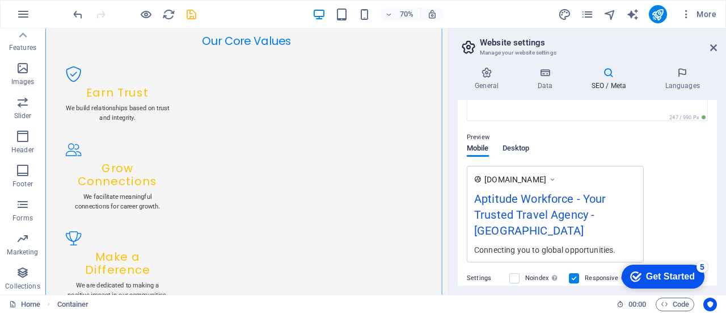
click at [520, 150] on span "Desktop" at bounding box center [516, 149] width 27 height 16
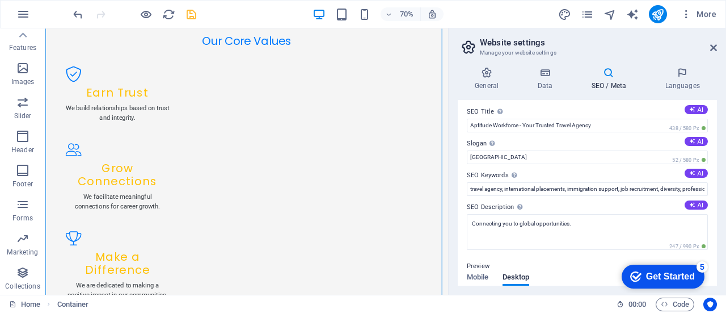
scroll to position [0, 0]
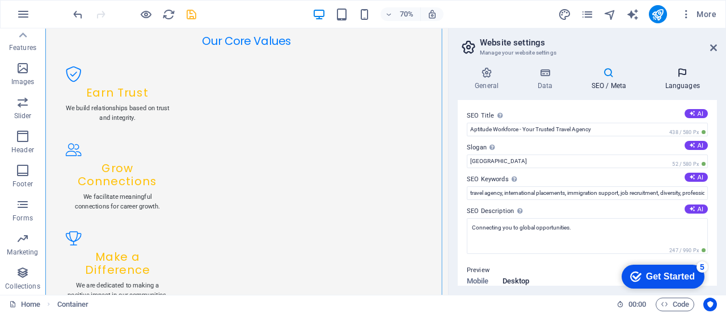
click at [678, 72] on icon at bounding box center [682, 72] width 69 height 11
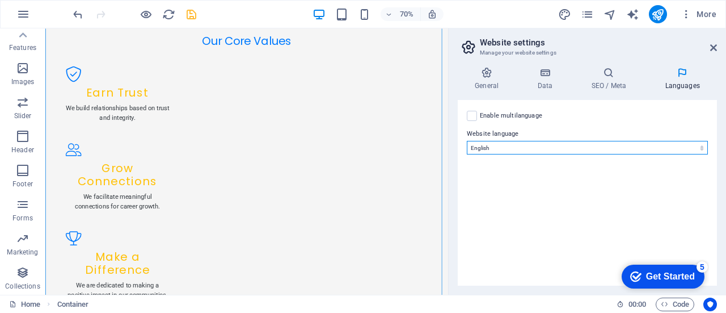
click at [503, 144] on select "Abkhazian Afar Afrikaans Akan Albanian Amharic Arabic Aragonese Armenian Assame…" at bounding box center [587, 148] width 241 height 14
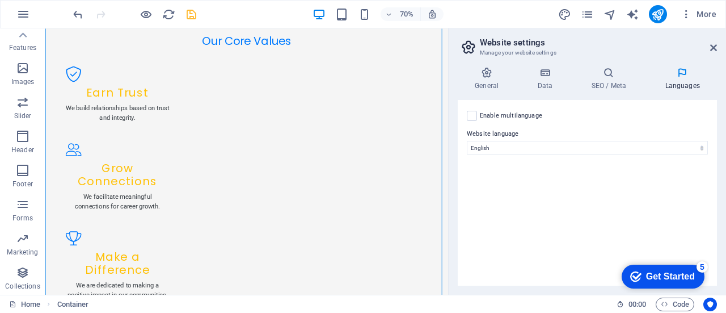
click at [515, 171] on div "Enable multilanguage To disable multilanguage delete all languages until only o…" at bounding box center [587, 192] width 259 height 185
click at [490, 87] on h4 "General" at bounding box center [489, 79] width 62 height 24
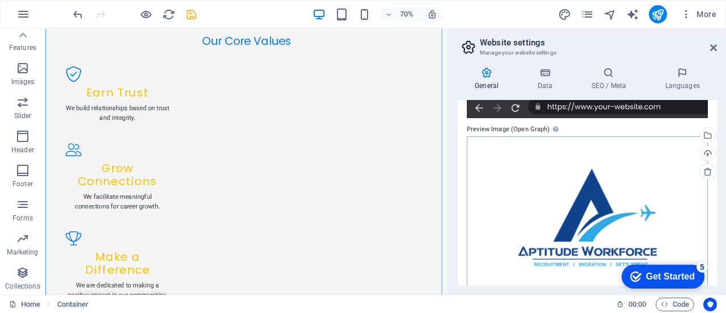
scroll to position [282, 0]
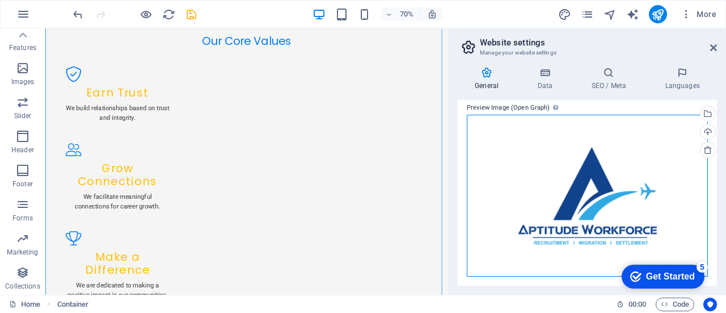
click at [583, 204] on div "Drag files here, click to choose files or select files from Files or our free s…" at bounding box center [587, 196] width 241 height 162
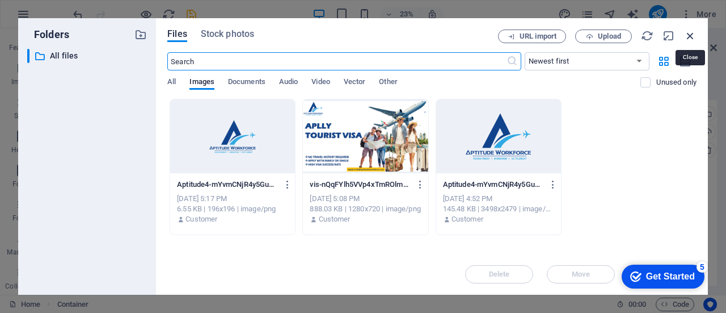
click at [694, 38] on icon "button" at bounding box center [690, 35] width 12 height 12
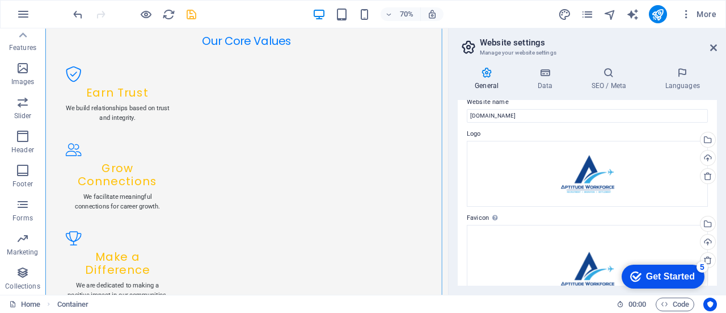
scroll to position [0, 0]
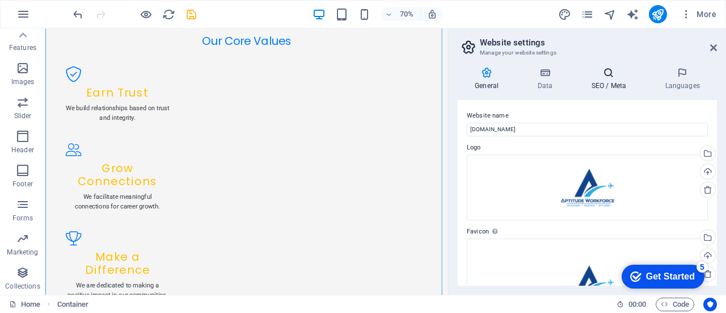
click at [618, 81] on h4 "SEO / Meta" at bounding box center [611, 79] width 74 height 24
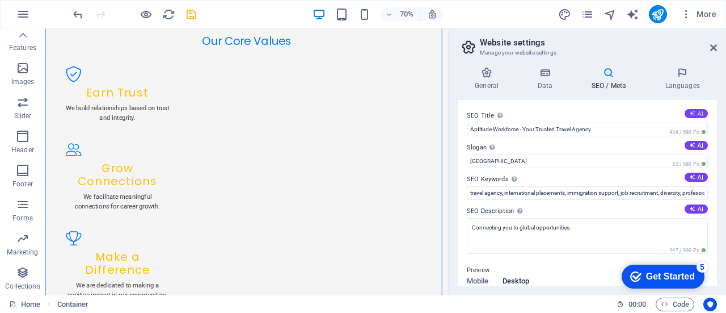
click at [699, 111] on button "AI" at bounding box center [696, 113] width 23 height 9
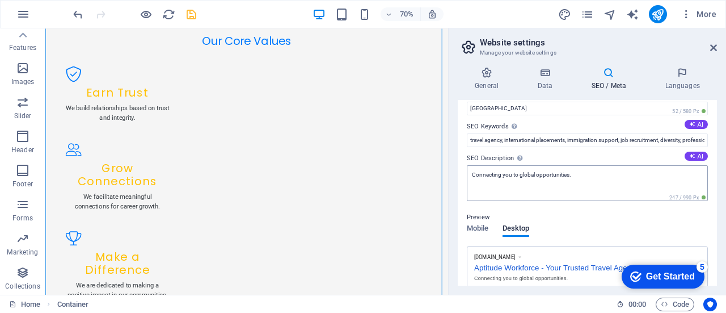
scroll to position [57, 0]
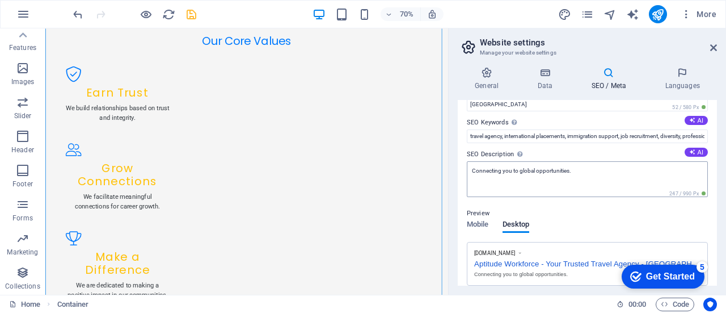
type input "Global Career Success Awaits"
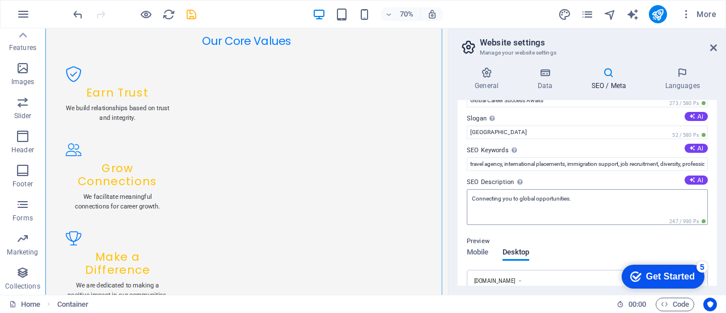
scroll to position [0, 0]
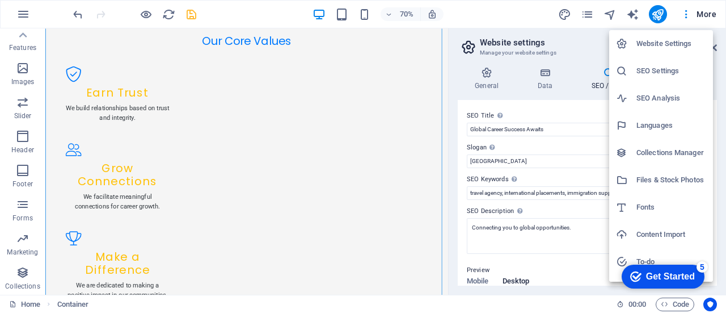
click at [663, 154] on h6 "Collections Manager" at bounding box center [671, 153] width 70 height 14
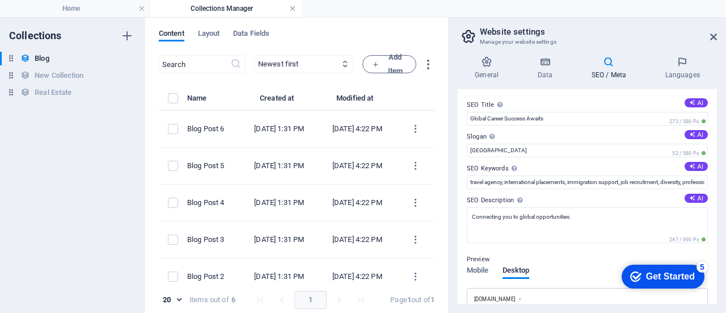
click at [293, 7] on link at bounding box center [292, 8] width 7 height 11
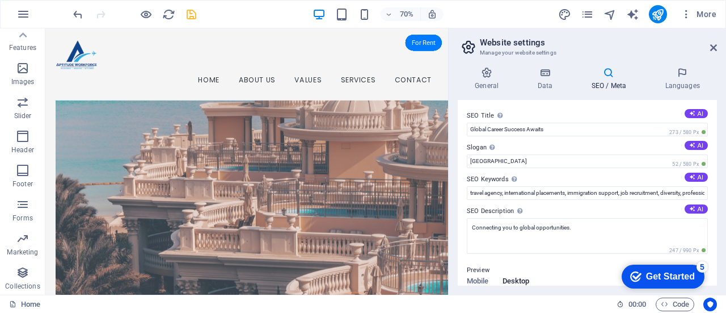
scroll to position [1215, 0]
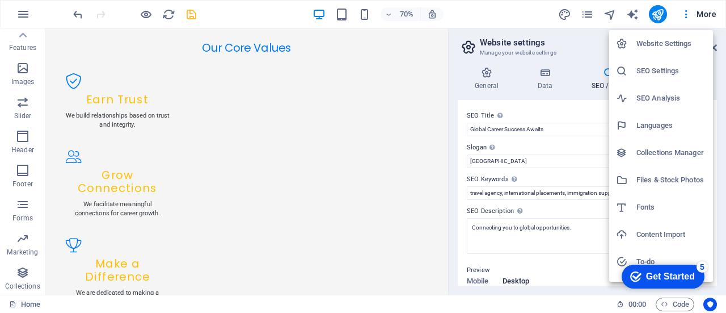
scroll to position [48, 0]
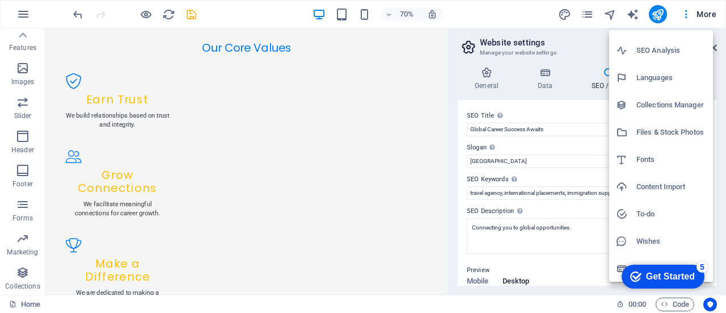
click at [686, 271] on div "Get Started" at bounding box center [670, 276] width 49 height 10
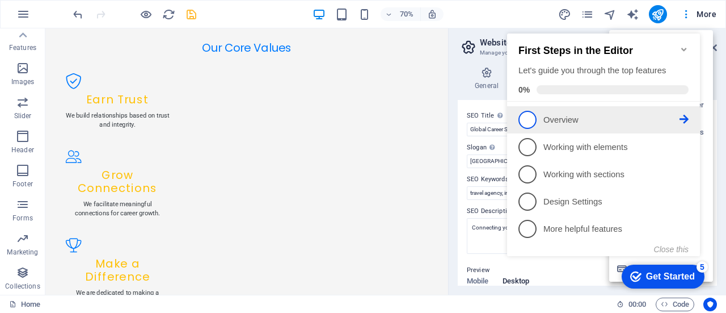
click at [565, 120] on p "Overview - incomplete" at bounding box center [611, 120] width 136 height 12
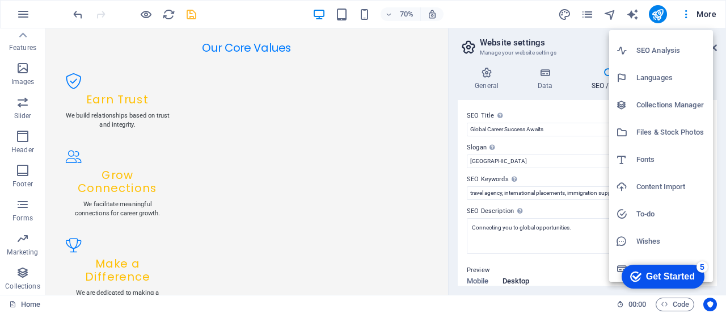
click at [675, 276] on div "Get Started" at bounding box center [670, 276] width 49 height 10
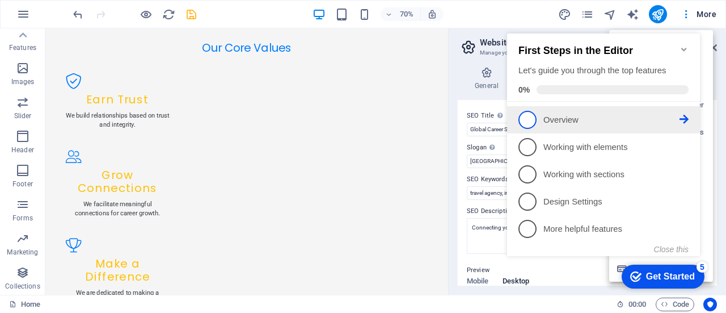
scroll to position [0, 0]
click at [684, 115] on icon at bounding box center [684, 119] width 9 height 9
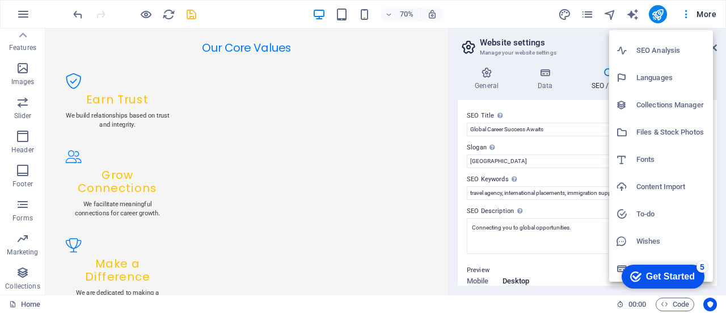
click at [672, 275] on div "Get Started" at bounding box center [670, 276] width 49 height 10
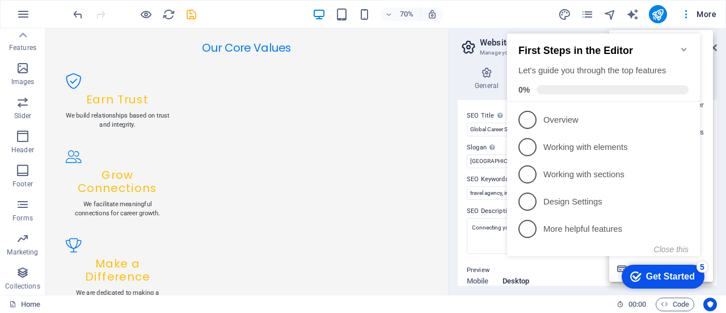
click at [524, 120] on span "1" at bounding box center [527, 120] width 18 height 18
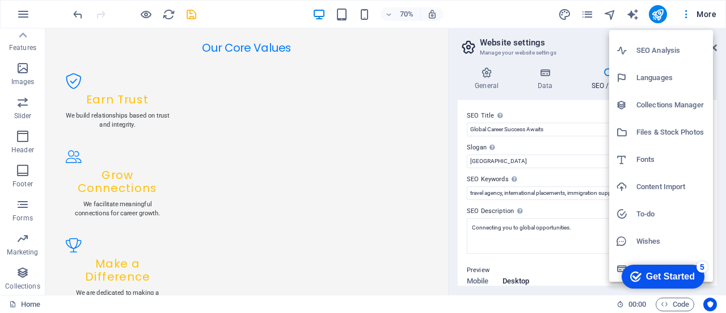
click at [641, 277] on div "checkmark Get Started 5" at bounding box center [662, 276] width 65 height 11
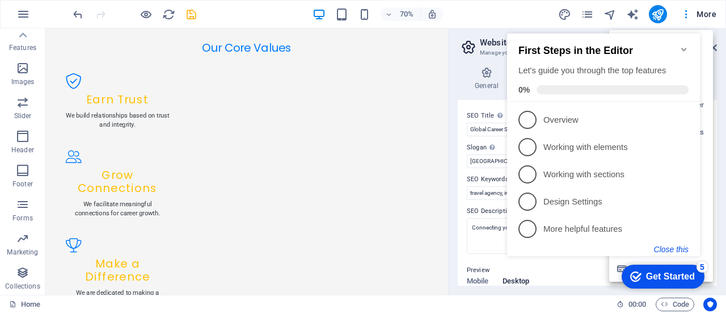
click at [667, 248] on button "Close this" at bounding box center [671, 248] width 35 height 9
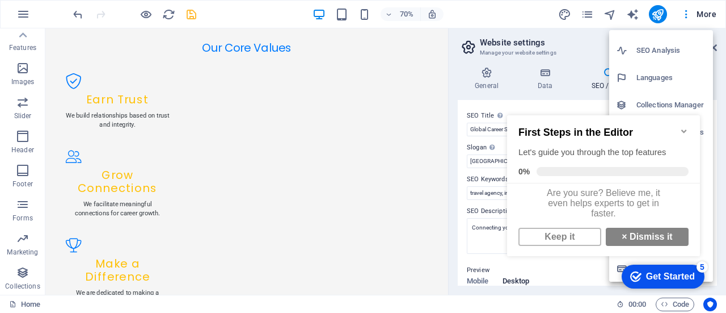
scroll to position [8, 0]
click at [638, 232] on link "× Dismiss it" at bounding box center [647, 236] width 83 height 18
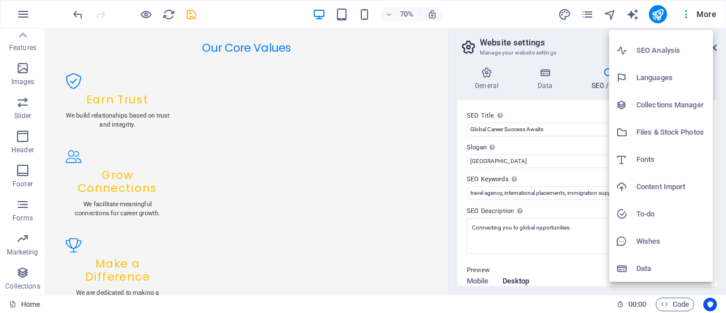
click at [586, 48] on div at bounding box center [363, 156] width 726 height 313
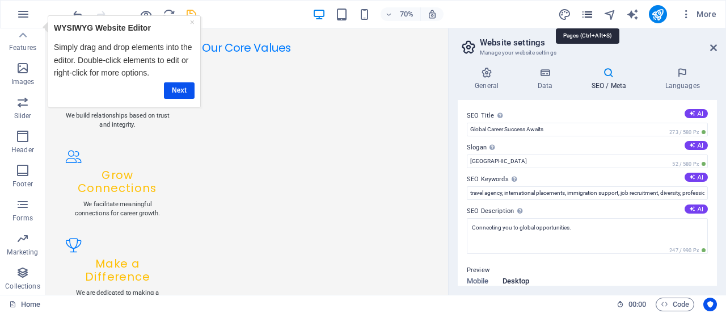
click at [585, 16] on icon "pages" at bounding box center [587, 14] width 13 height 13
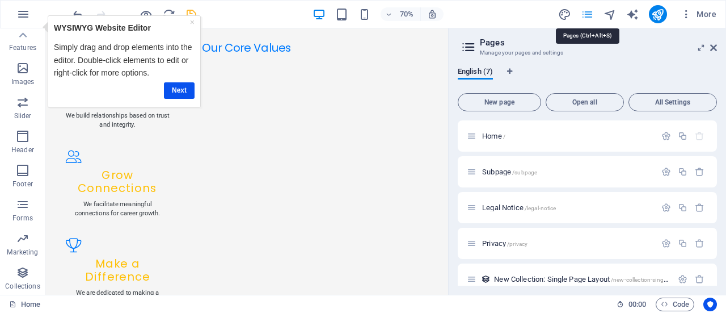
click at [584, 14] on icon "pages" at bounding box center [587, 14] width 13 height 13
select select "px"
select select "200"
select select "px"
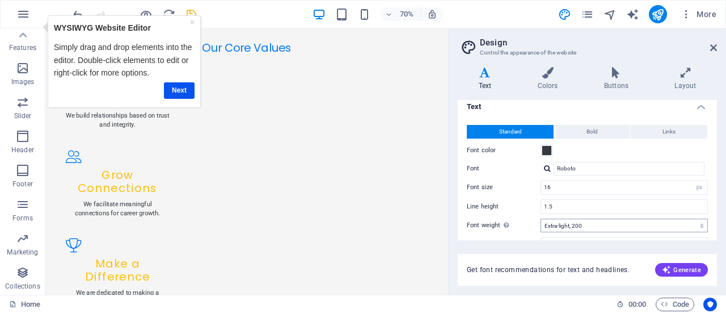
scroll to position [0, 0]
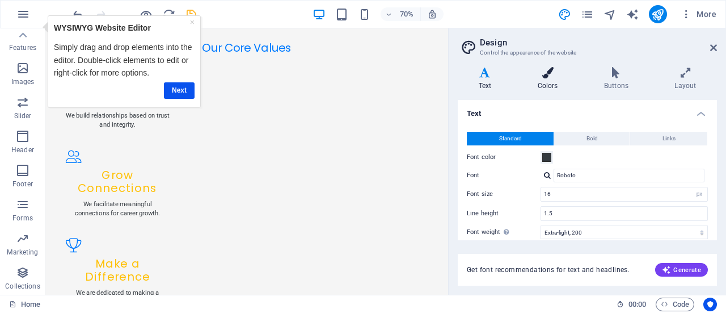
click at [549, 81] on h4 "Colors" at bounding box center [550, 79] width 66 height 24
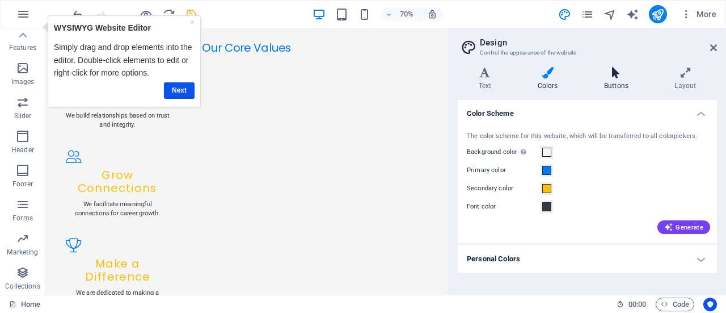
click at [612, 77] on icon at bounding box center [616, 72] width 66 height 11
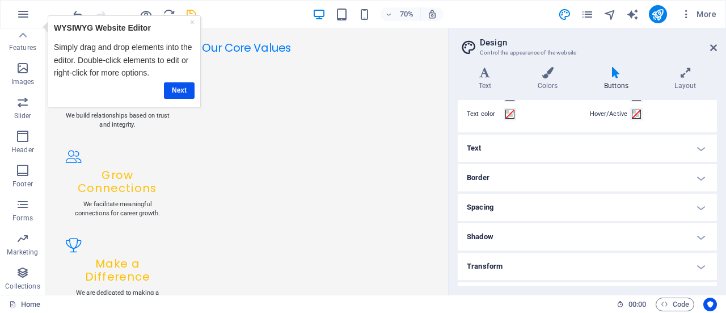
scroll to position [82, 0]
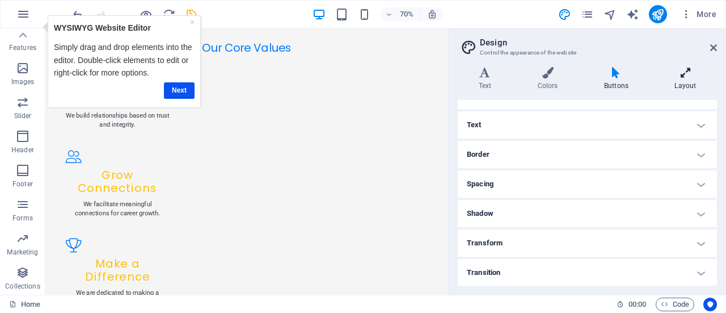
click at [682, 72] on icon at bounding box center [685, 72] width 63 height 11
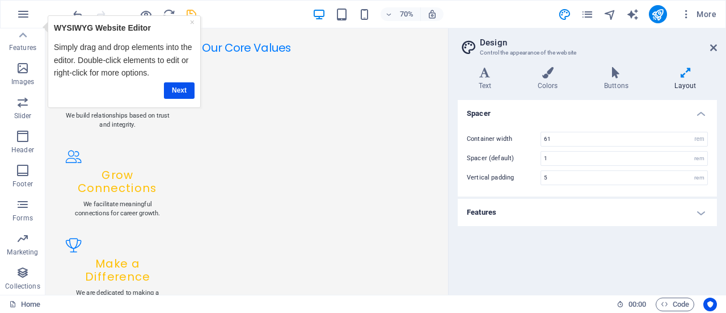
click at [641, 214] on h4 "Features" at bounding box center [587, 212] width 259 height 27
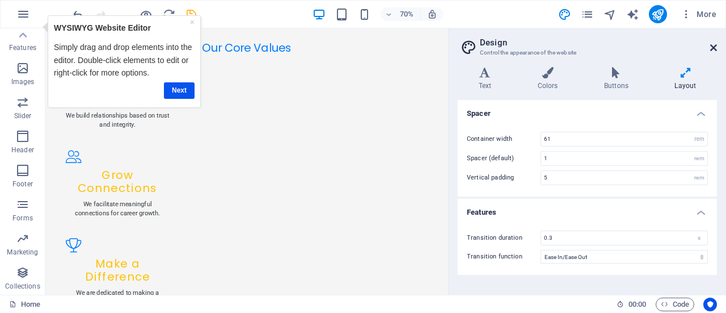
click at [714, 48] on icon at bounding box center [713, 47] width 7 height 9
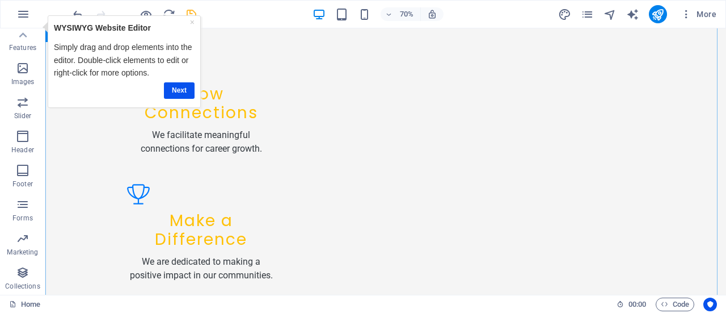
scroll to position [1118, 0]
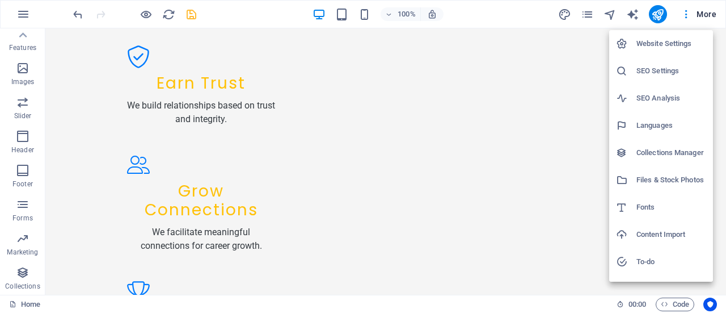
click at [614, 14] on div at bounding box center [363, 156] width 726 height 313
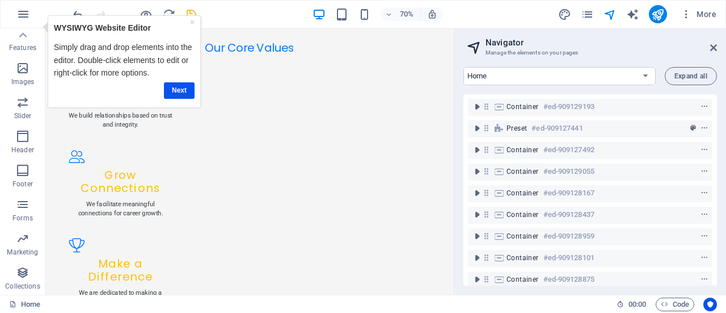
scroll to position [167, 0]
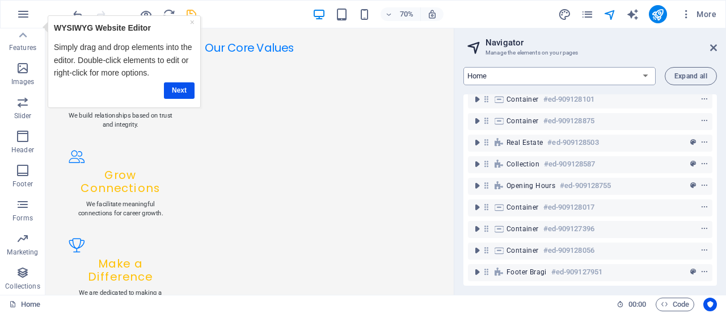
click at [633, 77] on select "Home Subpage Legal Notice Privacy New Collection: Single Page Layout Real Estat…" at bounding box center [559, 76] width 192 height 18
click at [633, 75] on select "Home Subpage Legal Notice Privacy New Collection: Single Page Layout Real Estat…" at bounding box center [559, 76] width 192 height 18
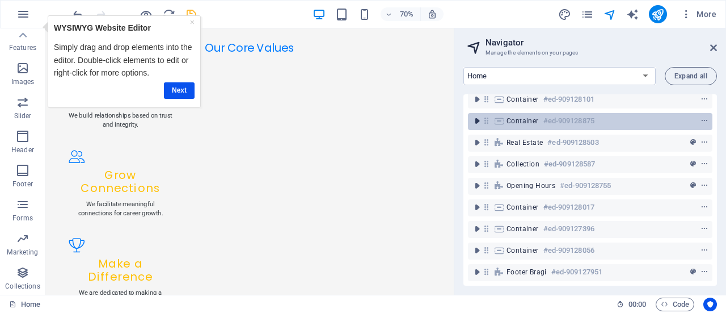
click at [478, 115] on icon "toggle-expand" at bounding box center [476, 120] width 11 height 11
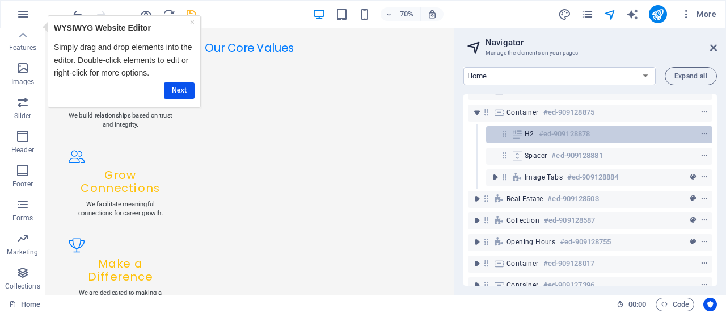
click at [548, 133] on h6 "#ed-909128878" at bounding box center [564, 134] width 51 height 14
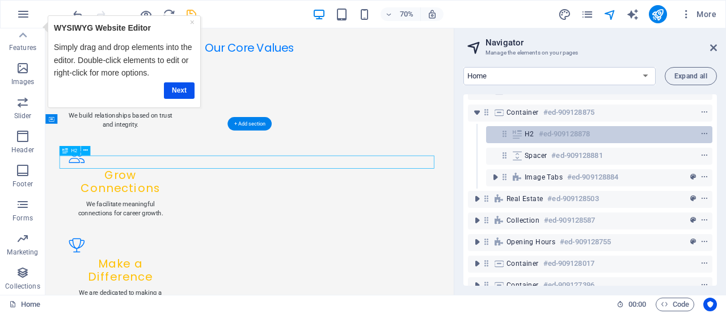
scroll to position [3844, 0]
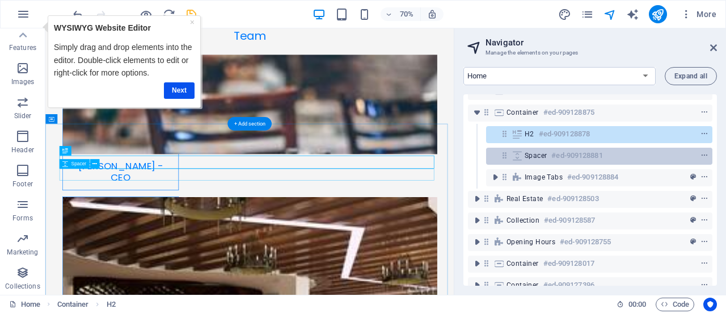
click at [551, 153] on h6 "#ed-909128881" at bounding box center [576, 156] width 51 height 14
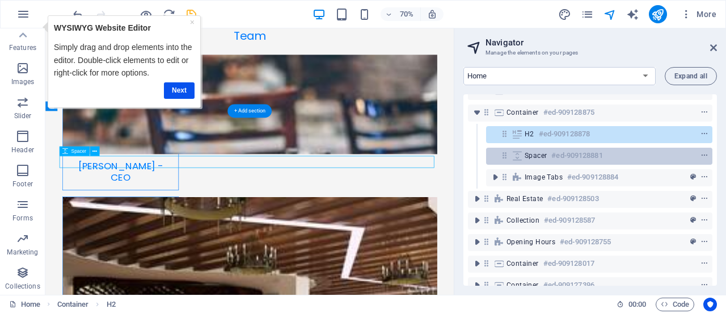
scroll to position [3862, 0]
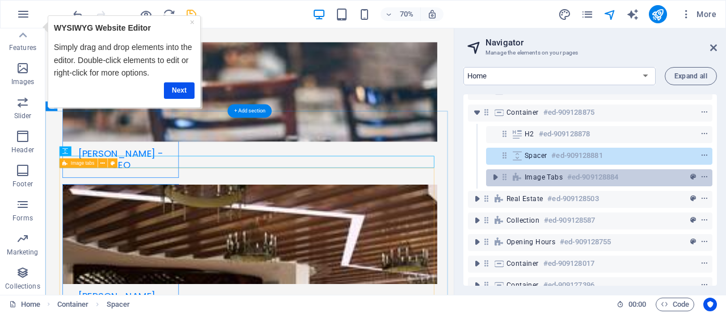
click at [538, 179] on span "Image tabs" at bounding box center [544, 176] width 38 height 9
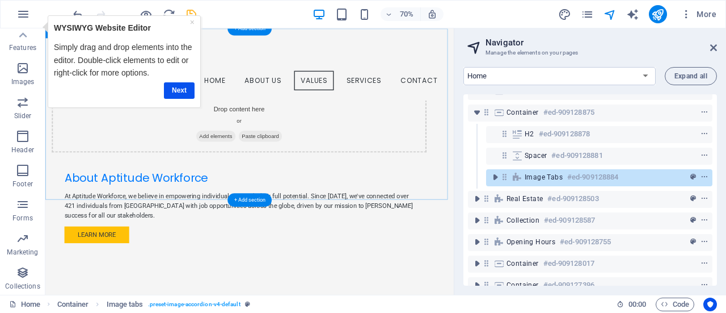
scroll to position [621, 0]
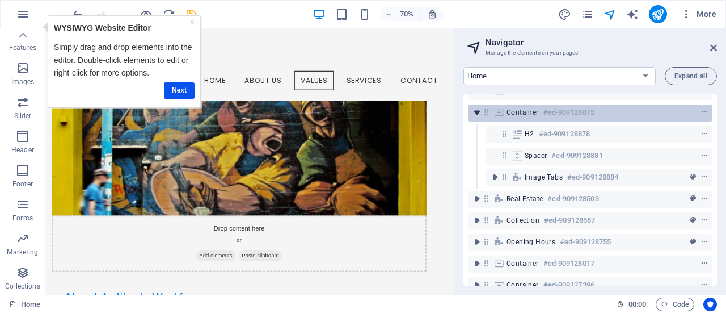
click at [477, 110] on icon "toggle-expand" at bounding box center [476, 112] width 11 height 11
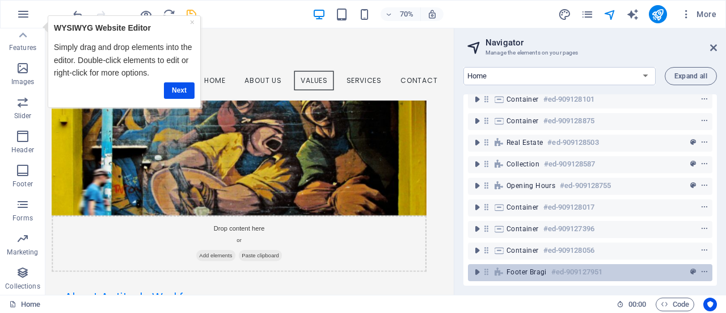
click at [529, 267] on span "Footer Bragi" at bounding box center [527, 271] width 40 height 9
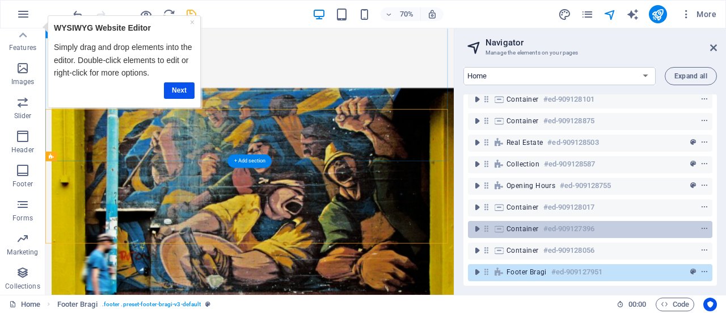
scroll to position [7689, 0]
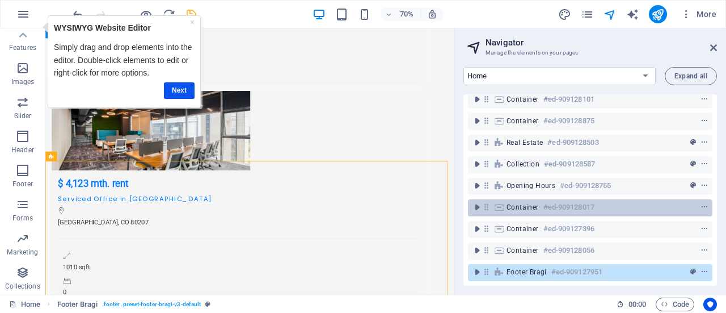
click at [528, 200] on div "Container #ed-909128017" at bounding box center [581, 207] width 149 height 14
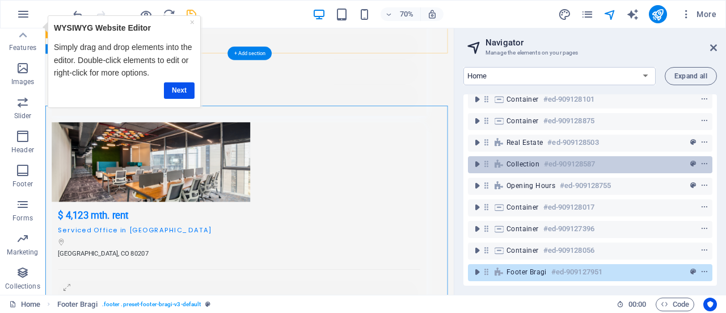
scroll to position [6786, 0]
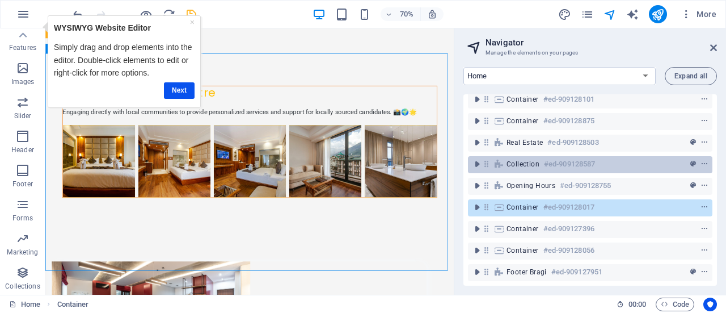
click at [524, 159] on span "Collection" at bounding box center [523, 163] width 33 height 9
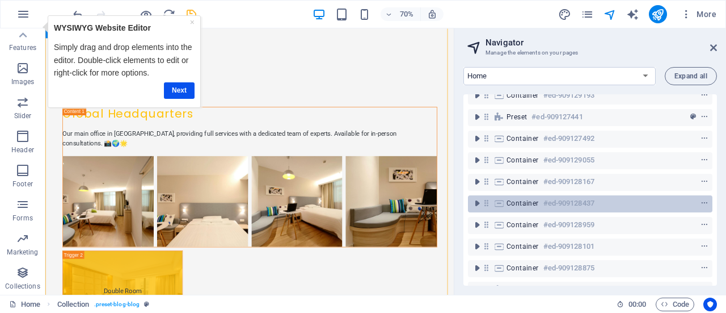
scroll to position [0, 0]
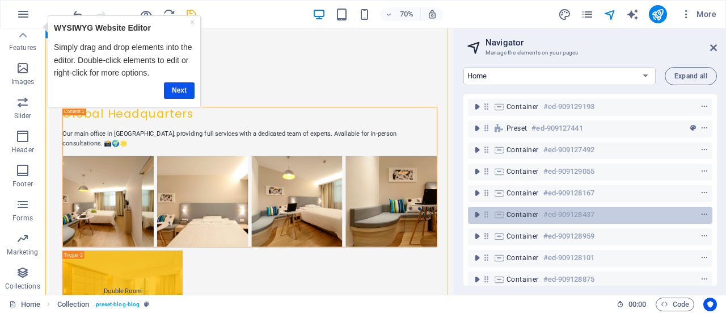
click at [517, 208] on div "Container #ed-909128437" at bounding box center [581, 215] width 149 height 14
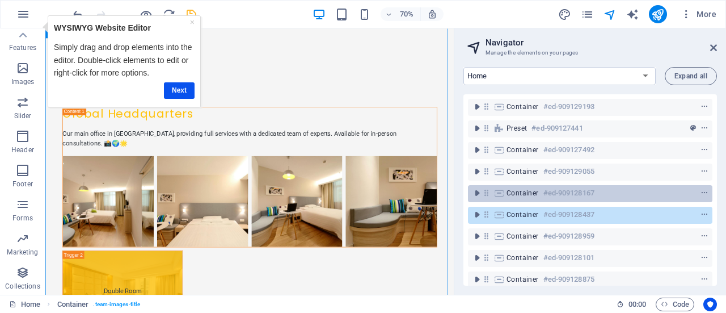
scroll to position [2660, 0]
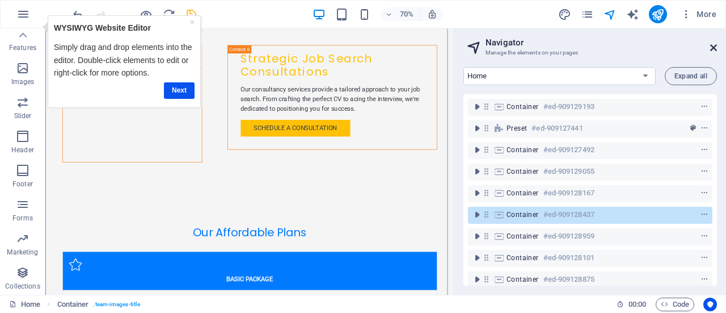
drag, startPoint x: 664, startPoint y: 15, endPoint x: 713, endPoint y: 49, distance: 59.6
click at [713, 49] on icon at bounding box center [713, 47] width 7 height 9
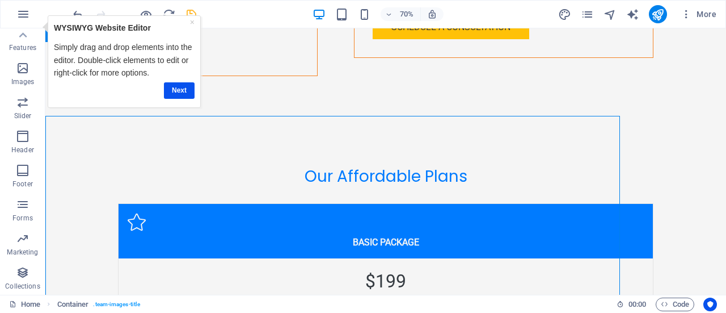
scroll to position [2563, 0]
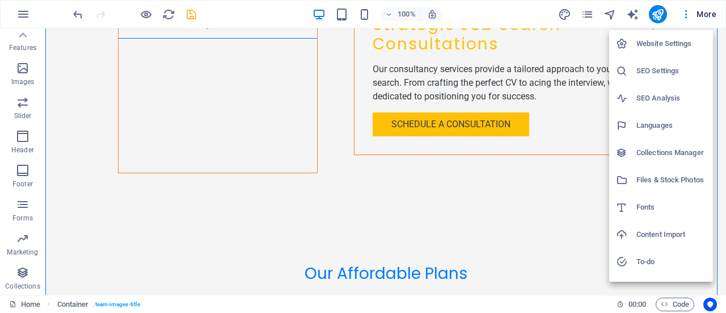
click at [655, 238] on h6 "Content Import" at bounding box center [671, 234] width 70 height 14
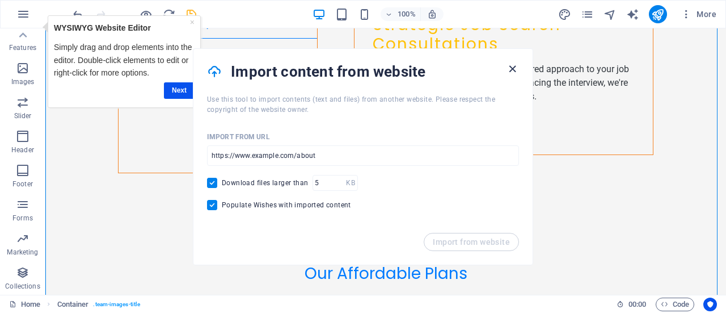
click at [511, 64] on icon "button" at bounding box center [512, 68] width 13 height 13
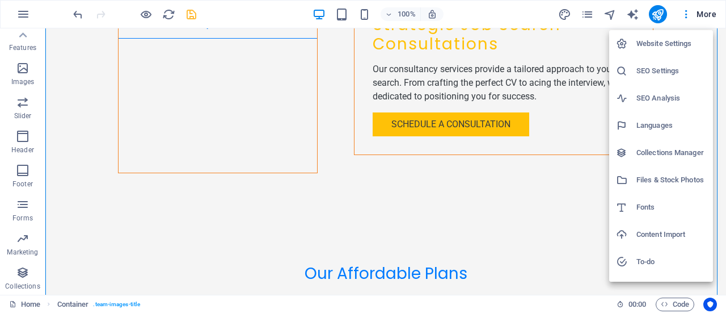
click at [665, 144] on li "Collections Manager" at bounding box center [661, 152] width 104 height 27
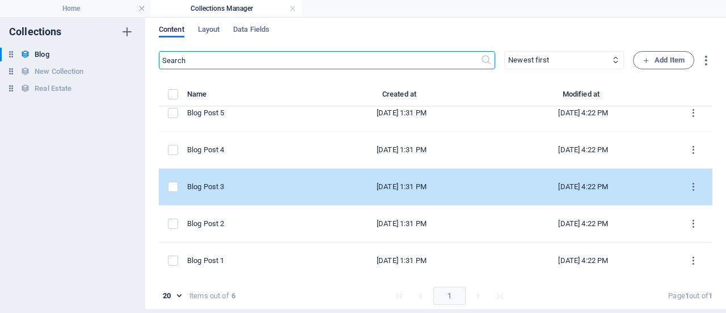
scroll to position [5, 0]
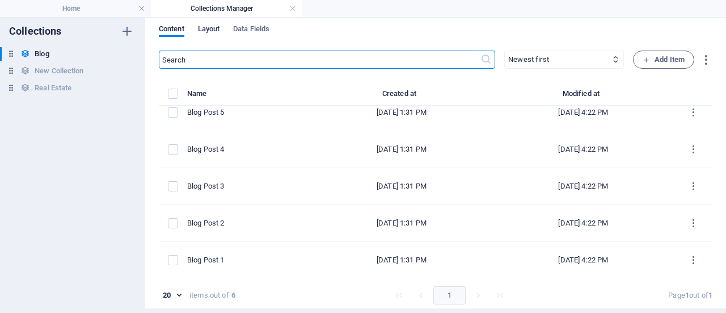
click at [216, 26] on span "Layout" at bounding box center [209, 30] width 22 height 16
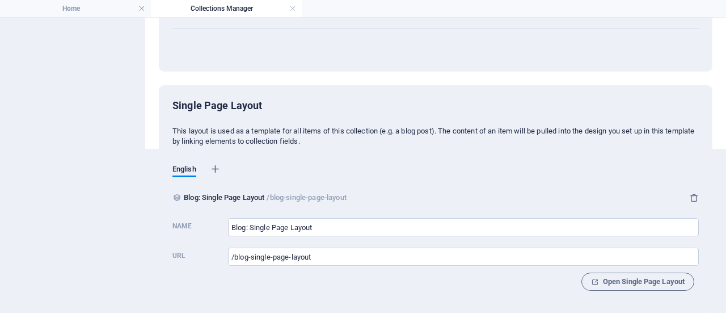
scroll to position [0, 0]
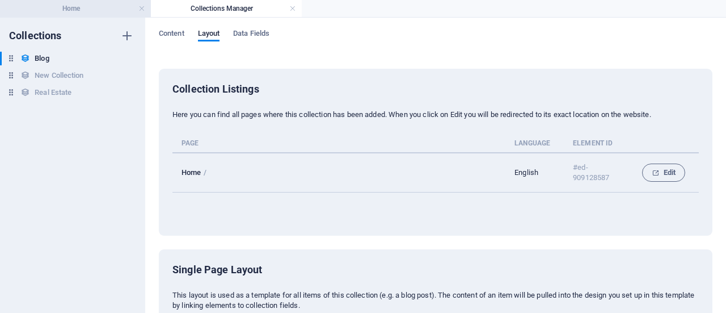
click at [88, 9] on h4 "Home" at bounding box center [75, 8] width 151 height 12
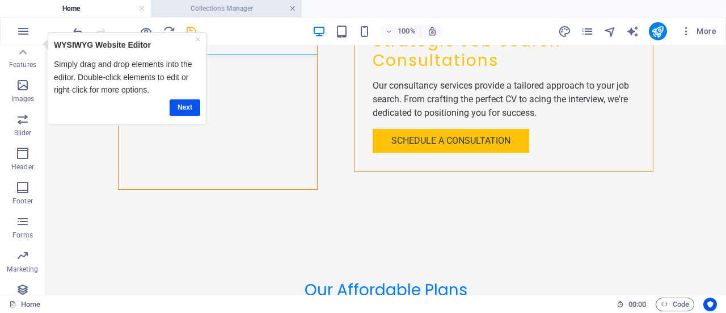
click at [290, 7] on link at bounding box center [292, 8] width 7 height 11
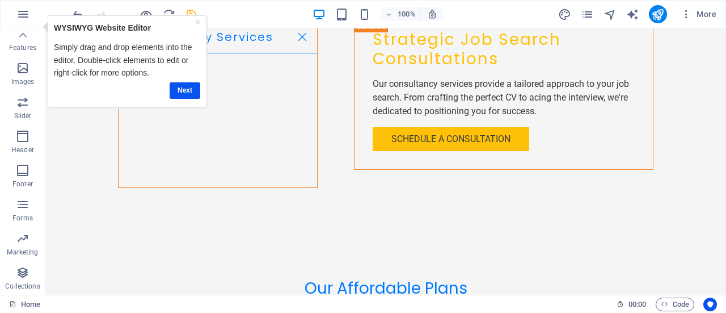
scroll to position [2603, 0]
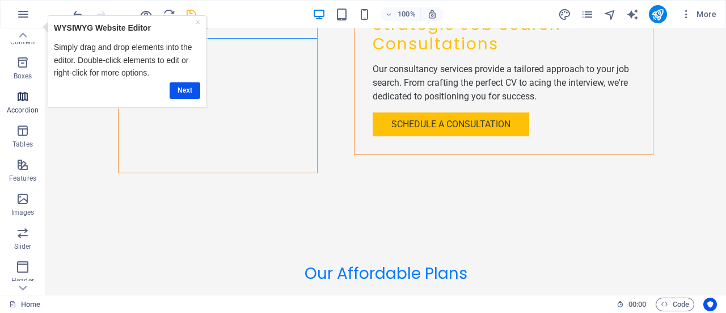
scroll to position [57, 0]
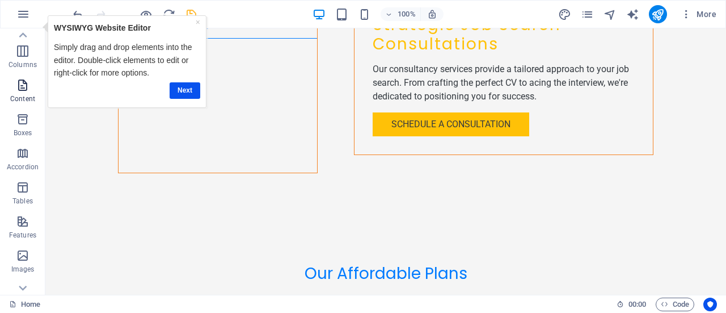
click at [20, 95] on p "Content" at bounding box center [22, 98] width 25 height 9
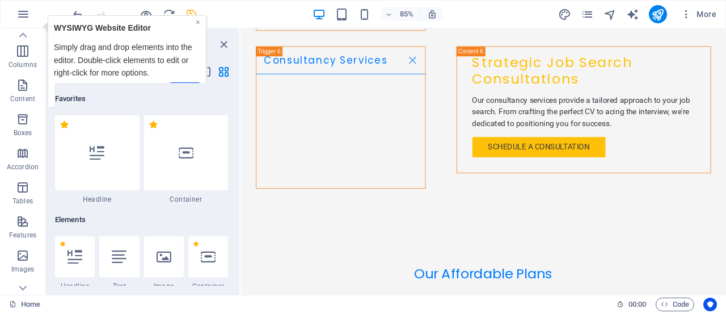
scroll to position [1985, 0]
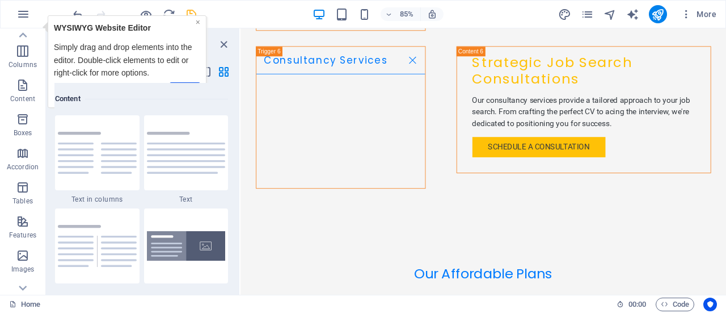
click at [197, 21] on link "×" at bounding box center [198, 21] width 5 height 9
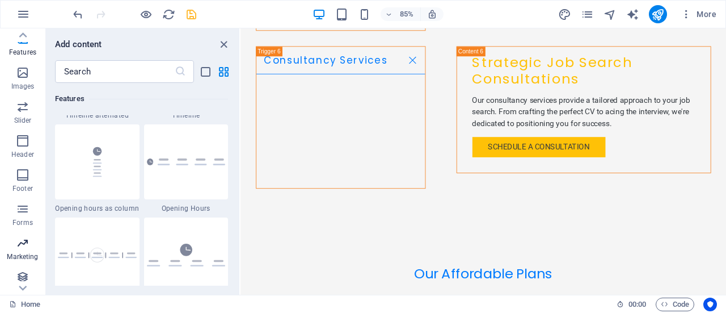
scroll to position [244, 0]
click at [29, 243] on icon "button" at bounding box center [23, 238] width 14 height 14
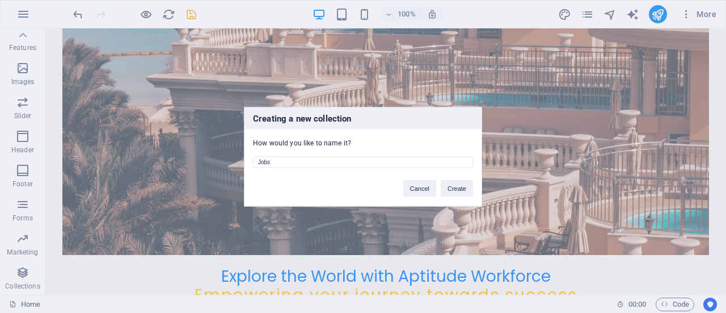
scroll to position [158, 0]
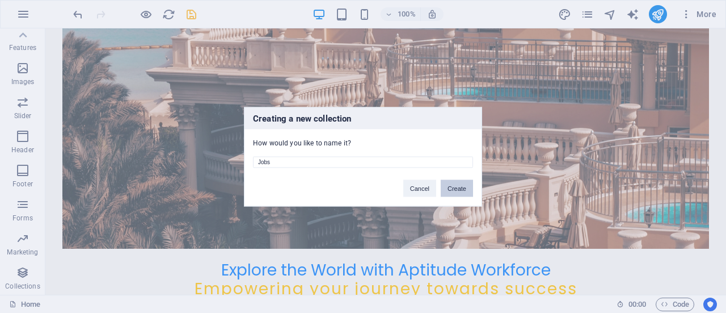
click at [462, 183] on button "Create" at bounding box center [457, 187] width 32 height 17
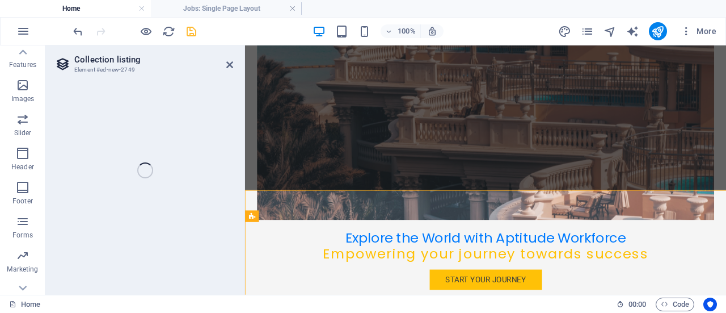
select select "68bb022aceb149edda0be382"
select select
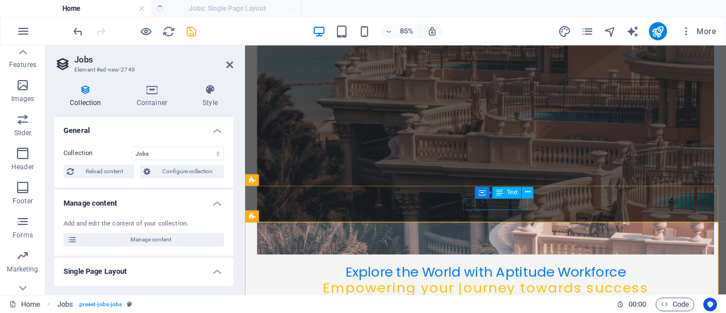
select select "columns.status"
select select "Published"
select select "columns.publishing_date"
select select "past"
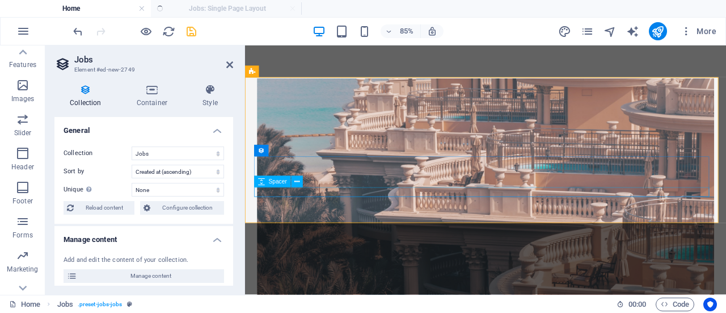
select select "columns.publishing_date_DESC"
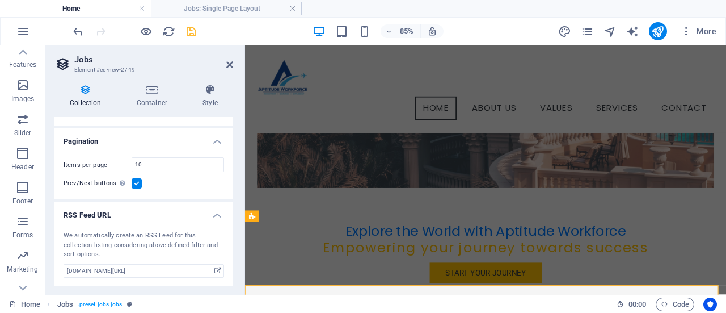
scroll to position [84, 0]
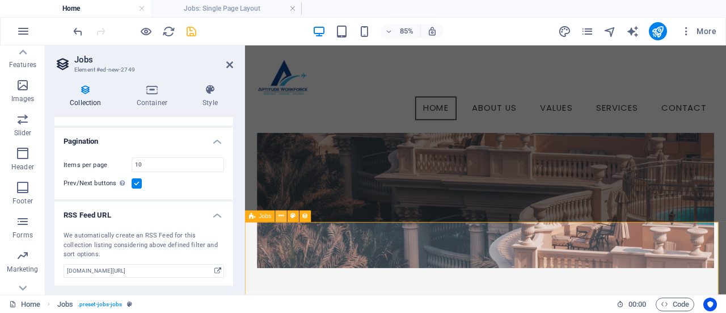
click at [280, 214] on icon at bounding box center [281, 216] width 5 height 10
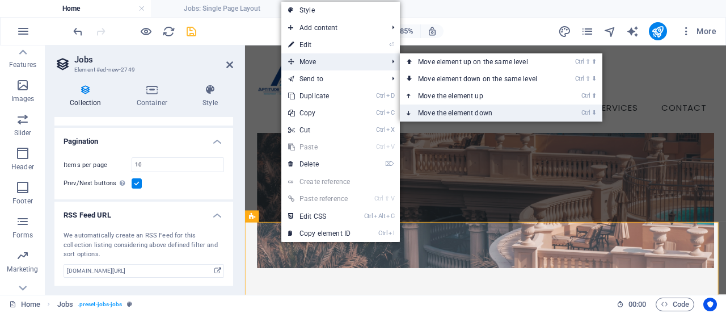
click at [437, 113] on link "Ctrl ⬇ Move the element down" at bounding box center [480, 112] width 160 height 17
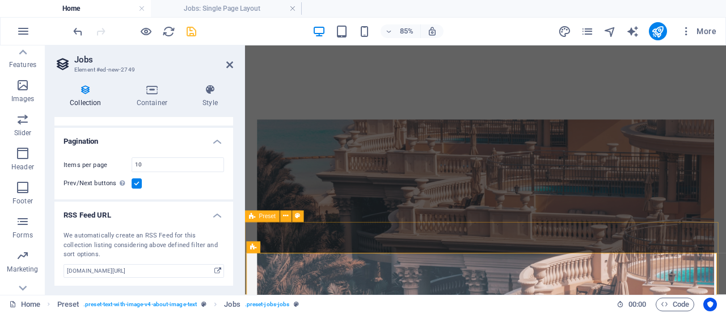
scroll to position [254, 0]
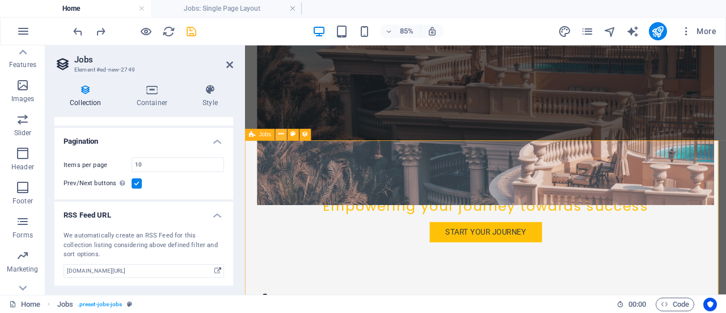
click at [281, 136] on icon at bounding box center [281, 134] width 5 height 10
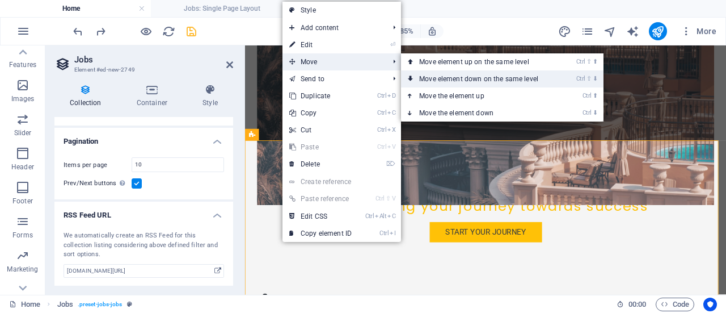
click at [491, 74] on link "Ctrl ⇧ ⬇ Move element down on the same level" at bounding box center [481, 78] width 160 height 17
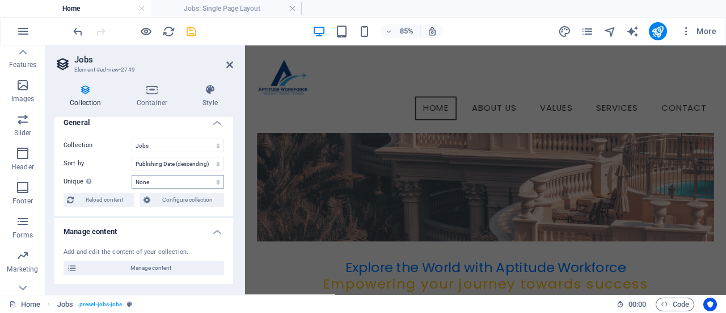
scroll to position [0, 0]
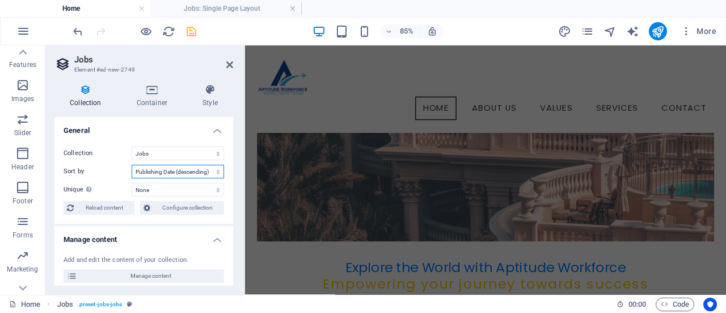
click at [194, 172] on select "Created at (ascending) Created at (descending) Updated at (ascending) Updated a…" at bounding box center [178, 172] width 92 height 14
click at [195, 174] on select "Created at (ascending) Created at (descending) Updated at (ascending) Updated a…" at bounding box center [178, 172] width 92 height 14
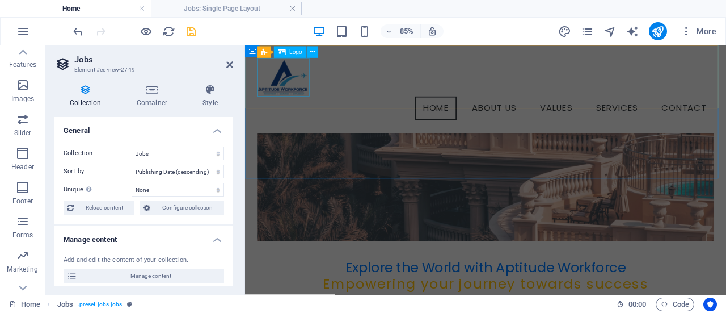
click at [305, 83] on div at bounding box center [528, 82] width 538 height 45
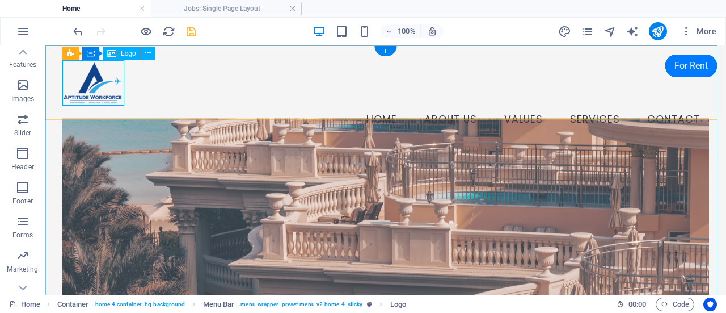
click at [100, 92] on div at bounding box center [385, 82] width 647 height 45
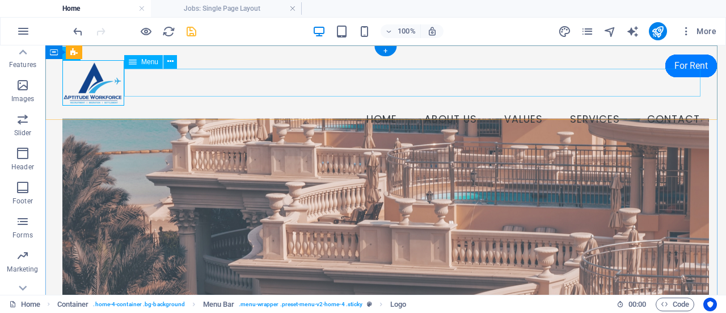
click at [132, 106] on nav "Home About Us Values Services Contact" at bounding box center [385, 120] width 647 height 28
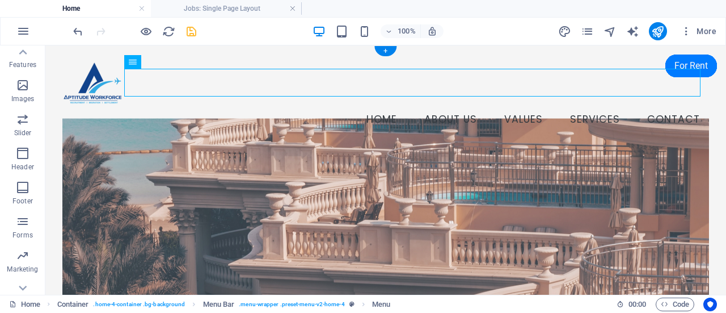
click at [248, 142] on figure at bounding box center [385, 231] width 647 height 227
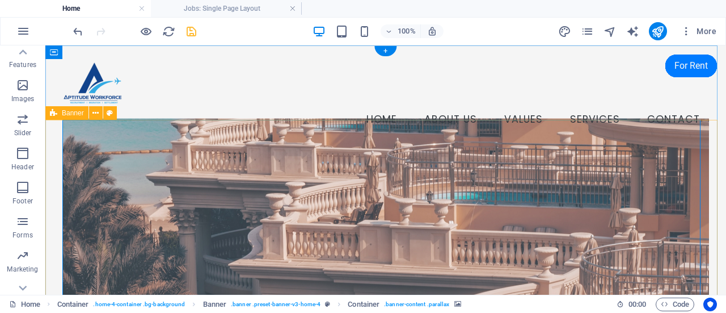
click at [123, 150] on figure at bounding box center [385, 231] width 647 height 227
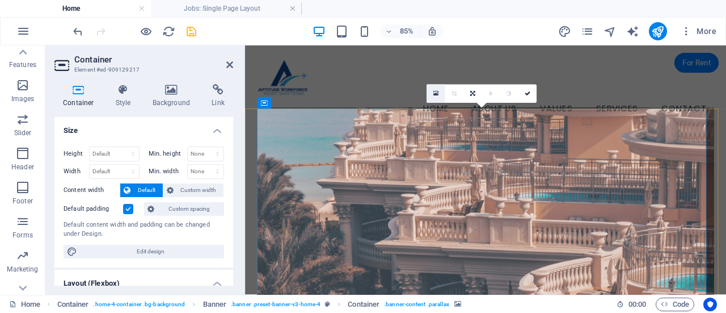
drag, startPoint x: 545, startPoint y: 134, endPoint x: 436, endPoint y: 92, distance: 116.7
click at [436, 92] on icon at bounding box center [435, 93] width 5 height 7
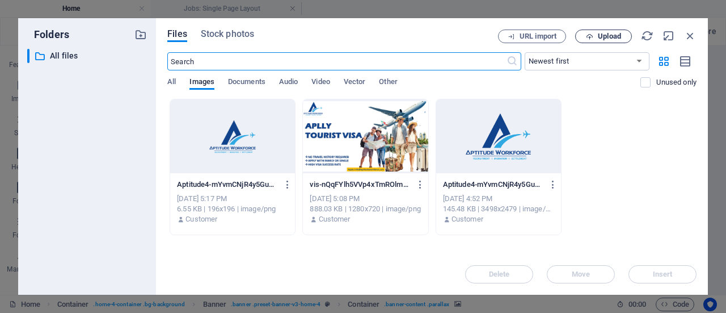
click at [609, 33] on span "Upload" at bounding box center [609, 36] width 23 height 7
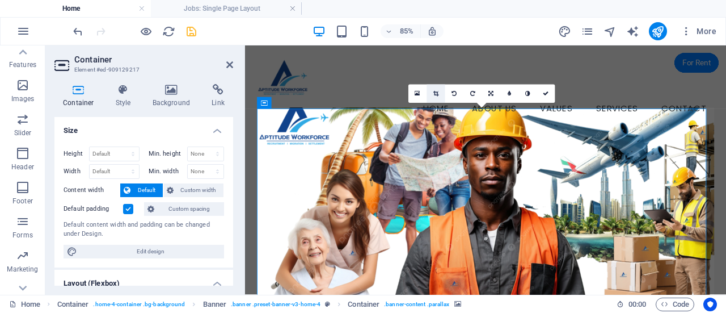
click at [438, 95] on icon at bounding box center [435, 94] width 5 height 6
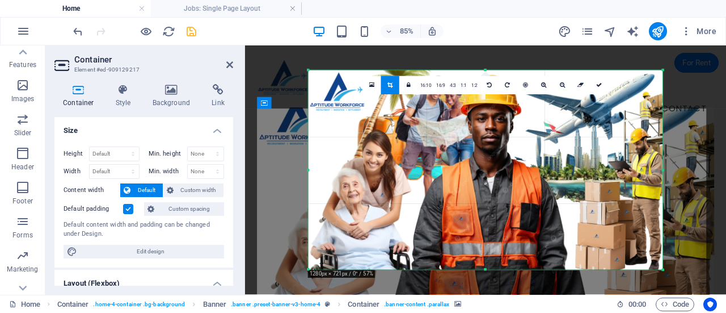
click at [488, 70] on div at bounding box center [486, 70] width 355 height 3
drag, startPoint x: 484, startPoint y: 269, endPoint x: 488, endPoint y: 285, distance: 16.9
click at [488, 269] on div "180 170 160 150 140 130 120 110 100 90 80 70 60 50 40 30 20 10 0 -10 -20 -30 -4…" at bounding box center [486, 169] width 355 height 199
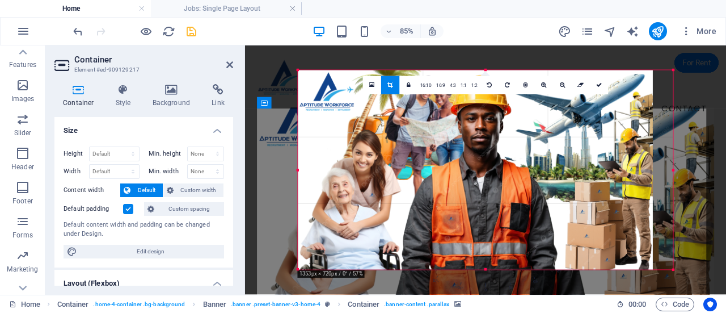
drag, startPoint x: 663, startPoint y: 271, endPoint x: 688, endPoint y: 291, distance: 31.8
click at [688, 291] on div "Drag here to replace the existing content. Press “Ctrl” if you want to create a…" at bounding box center [485, 169] width 481 height 249
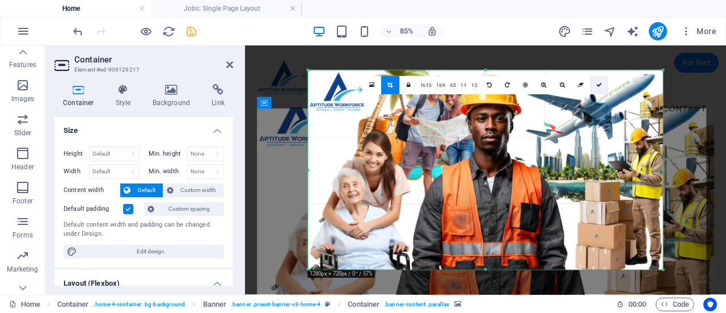
click at [597, 85] on icon at bounding box center [599, 85] width 6 height 6
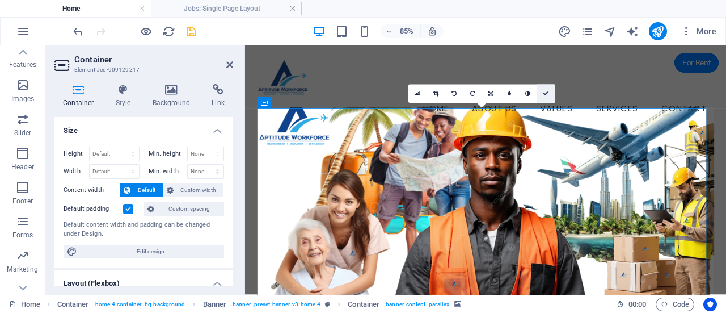
click at [546, 92] on icon at bounding box center [546, 94] width 6 height 6
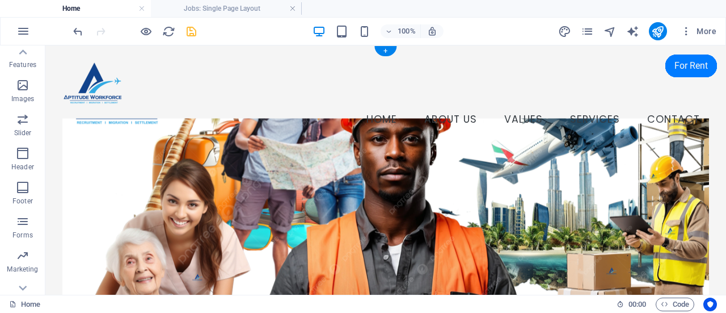
click at [301, 157] on figure at bounding box center [385, 231] width 647 height 227
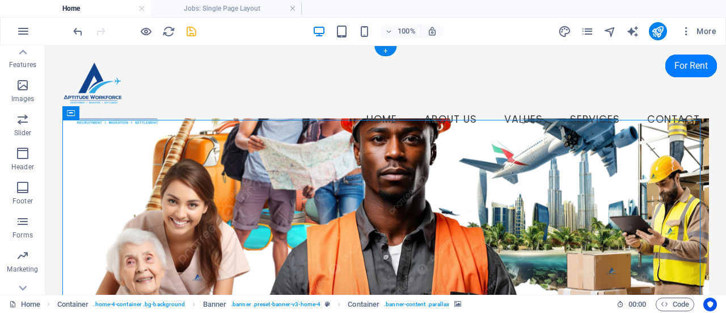
click at [224, 149] on figure at bounding box center [385, 231] width 647 height 227
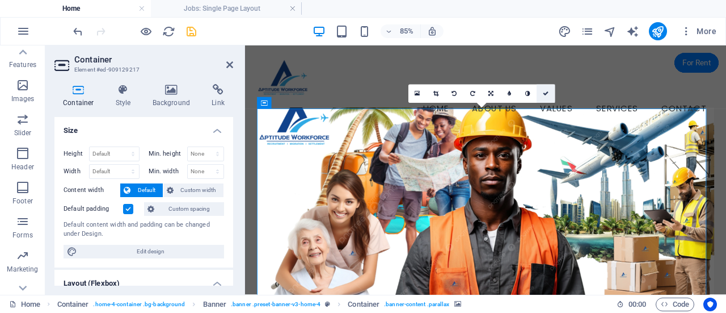
click at [547, 92] on icon at bounding box center [546, 94] width 6 height 6
